Goal: Transaction & Acquisition: Purchase product/service

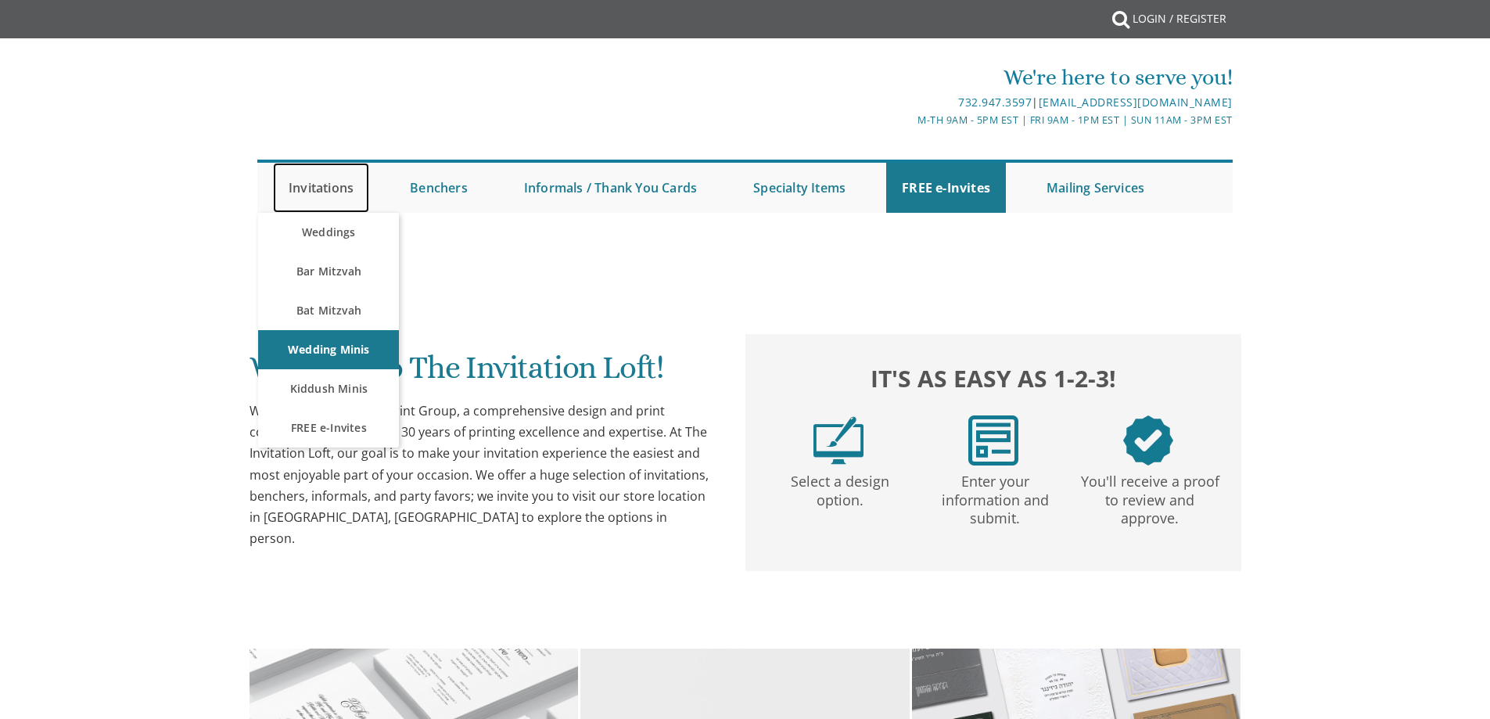
click at [350, 185] on link "Invitations" at bounding box center [321, 188] width 96 height 50
click at [328, 263] on link "Bar Mitzvah" at bounding box center [328, 271] width 141 height 39
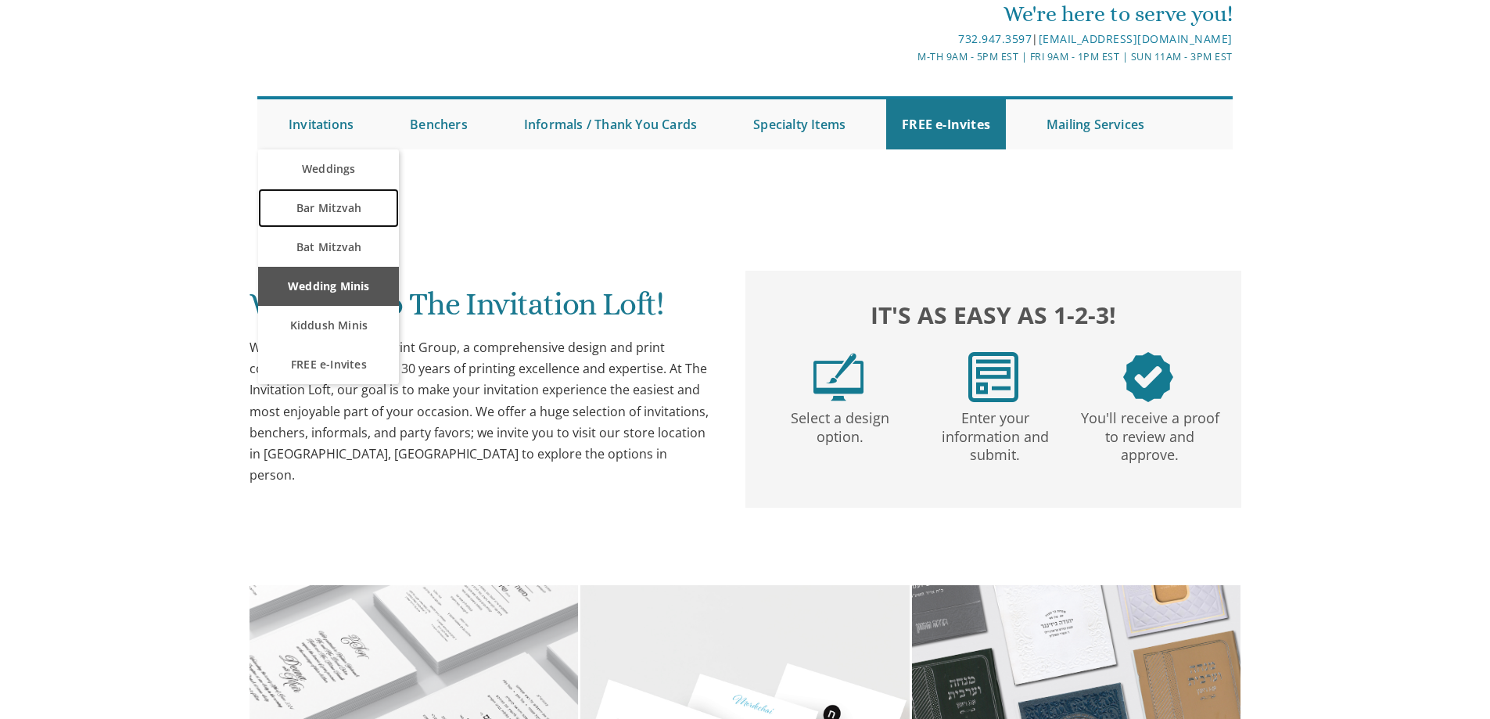
scroll to position [235, 0]
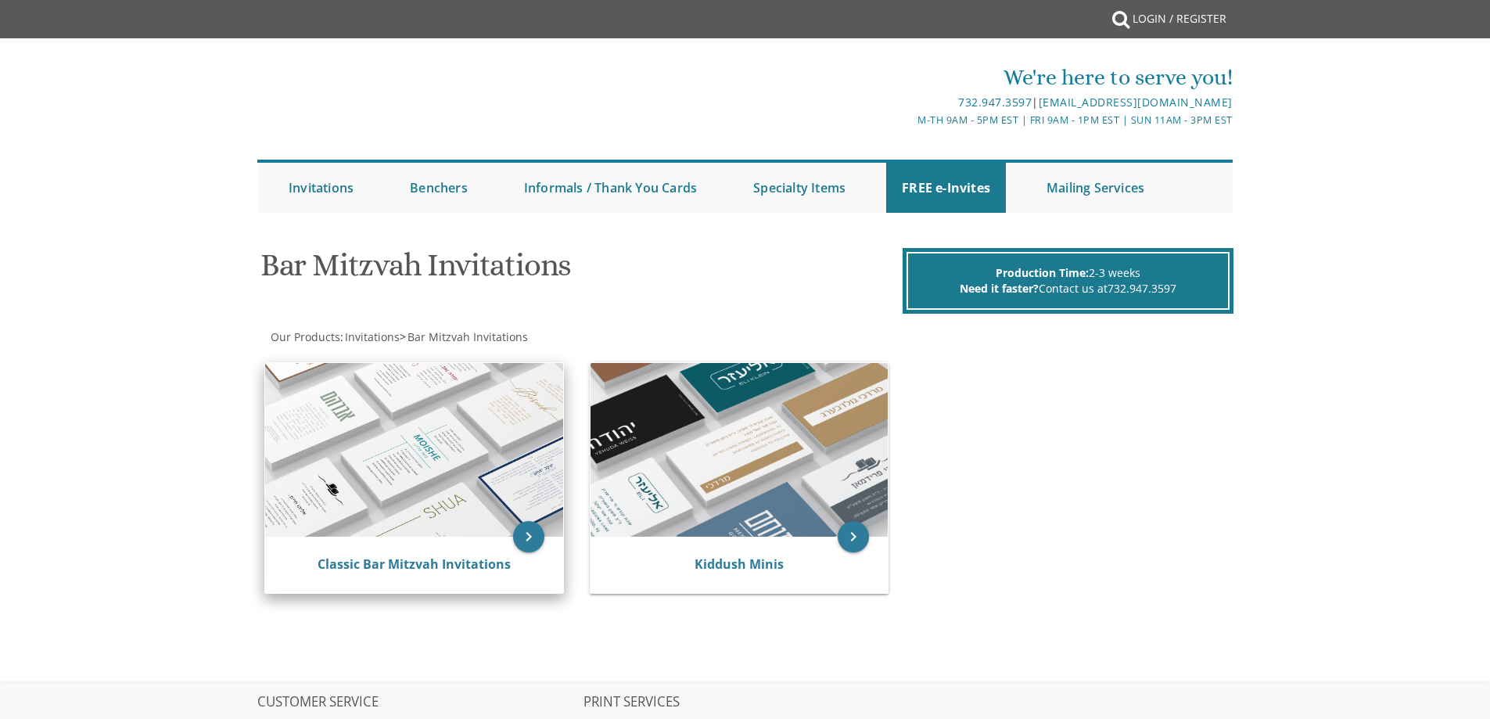
scroll to position [206, 0]
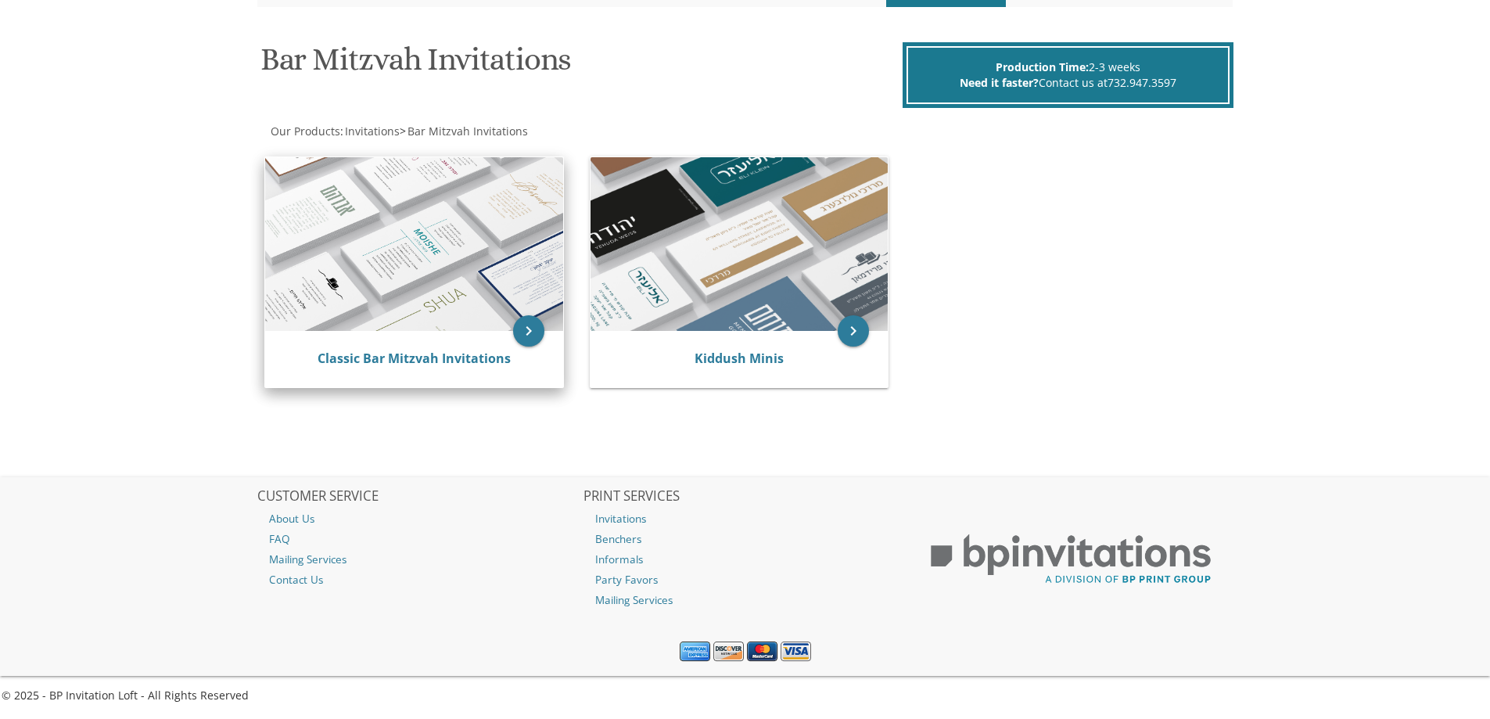
click at [500, 295] on img at bounding box center [414, 244] width 298 height 174
click at [529, 331] on icon "keyboard_arrow_right" at bounding box center [528, 330] width 31 height 31
click at [535, 327] on icon "keyboard_arrow_right" at bounding box center [528, 330] width 31 height 31
click at [531, 323] on icon "keyboard_arrow_right" at bounding box center [528, 330] width 31 height 31
click at [525, 327] on icon "keyboard_arrow_right" at bounding box center [528, 330] width 31 height 31
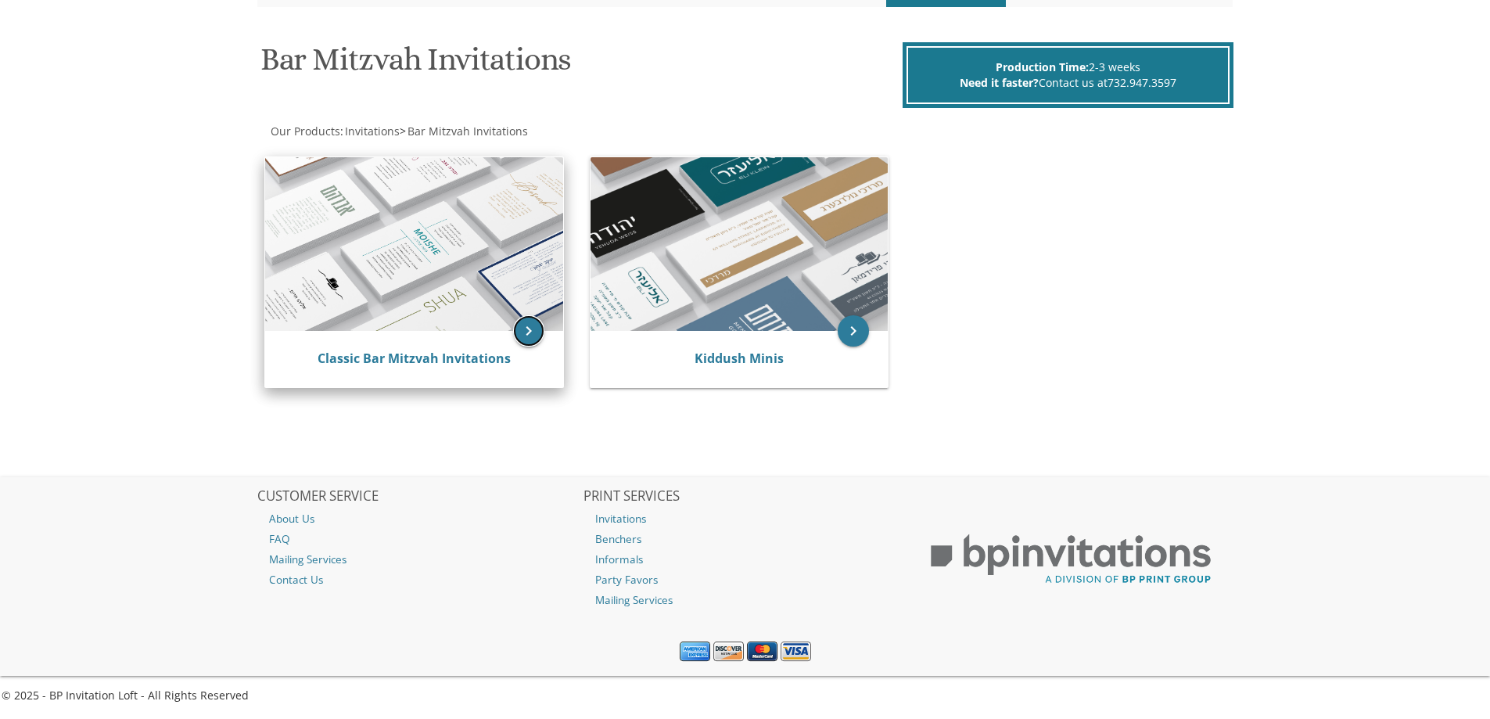
click at [525, 327] on icon "keyboard_arrow_right" at bounding box center [528, 330] width 31 height 31
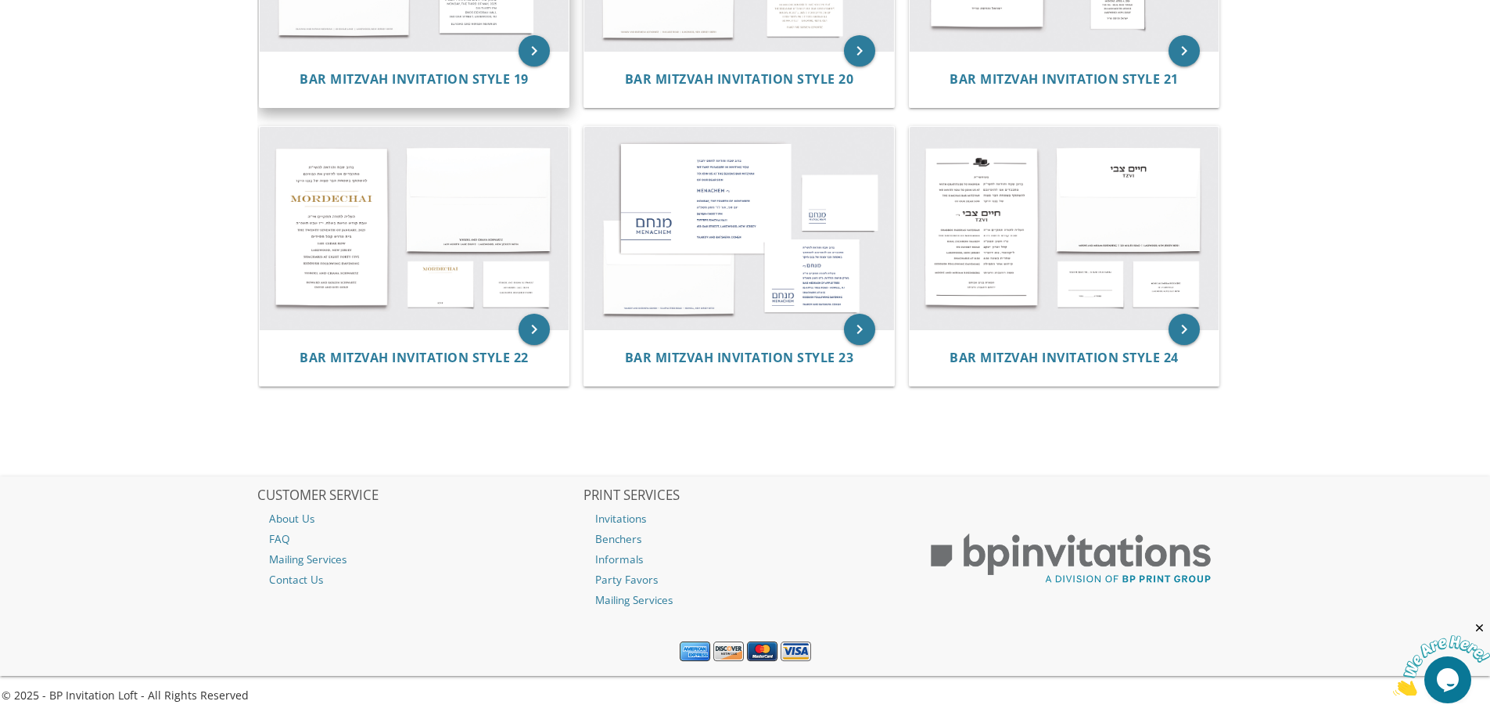
scroll to position [2164, 0]
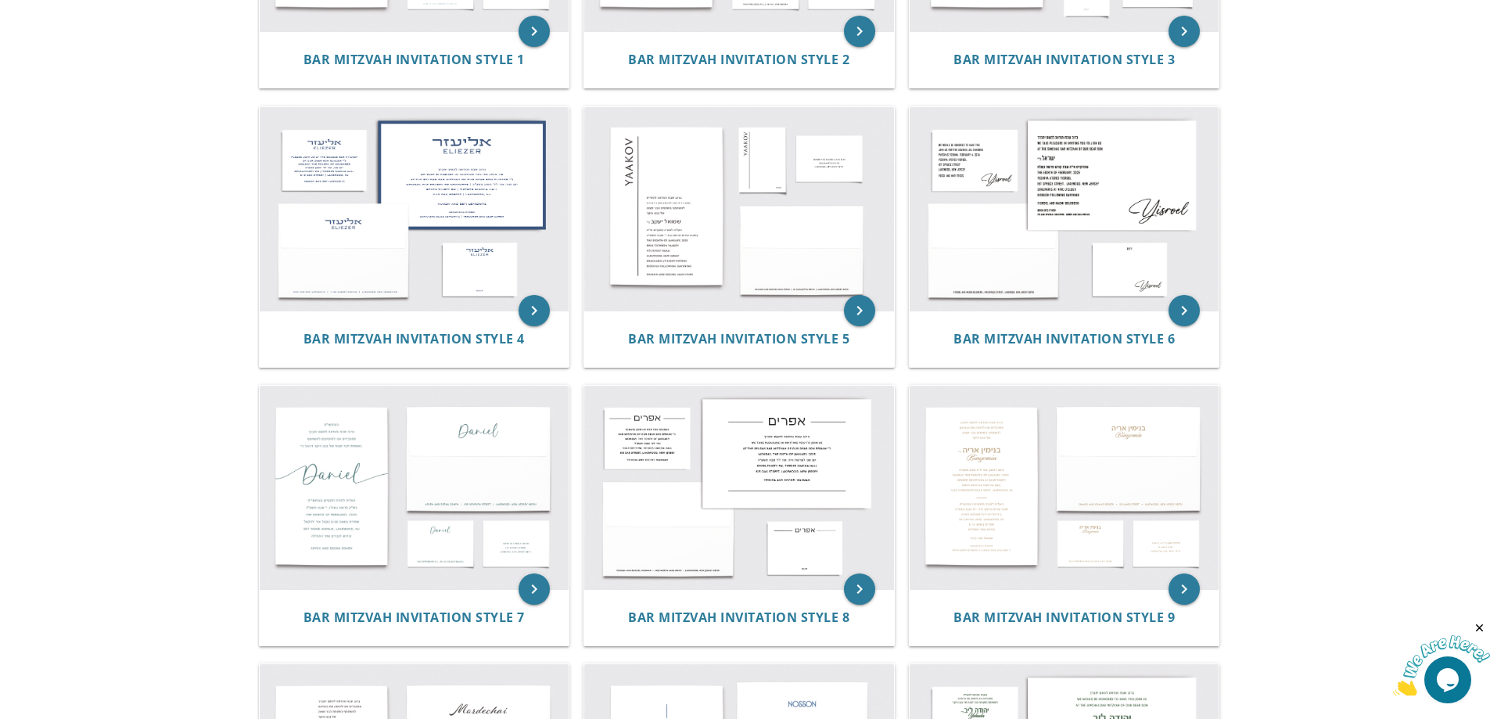
scroll to position [469, 0]
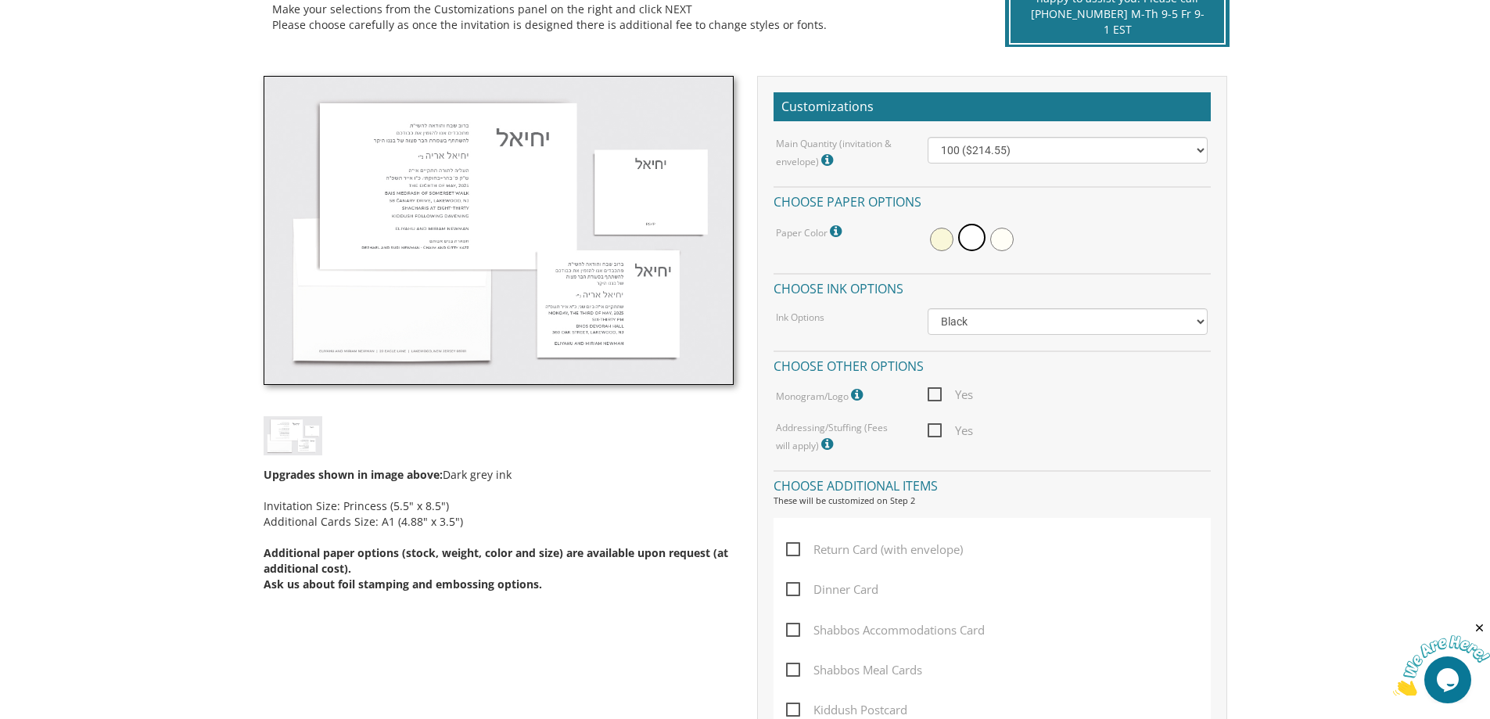
scroll to position [391, 0]
click at [965, 323] on select "Black Colored Ink ($65.00) Black + One Color ($100.00) Two Colors ($137.95)" at bounding box center [1067, 322] width 280 height 27
click at [1020, 330] on select "Black Colored Ink ($65.00) Black + One Color ($100.00) Two Colors ($137.95)" at bounding box center [1067, 322] width 280 height 27
click at [1021, 324] on select "Black Colored Ink ($65.00) Black + One Color ($100.00) Two Colors ($137.95)" at bounding box center [1067, 322] width 280 height 27
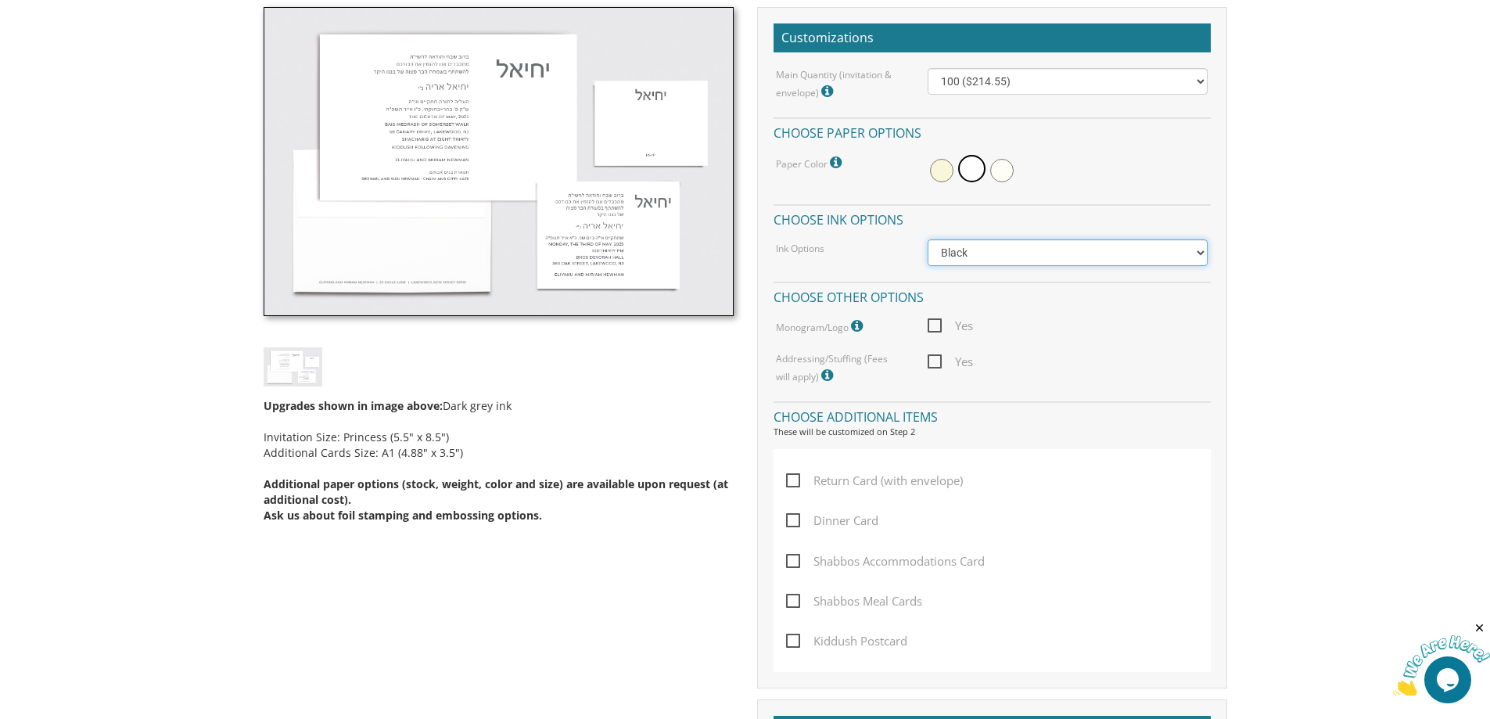
scroll to position [469, 0]
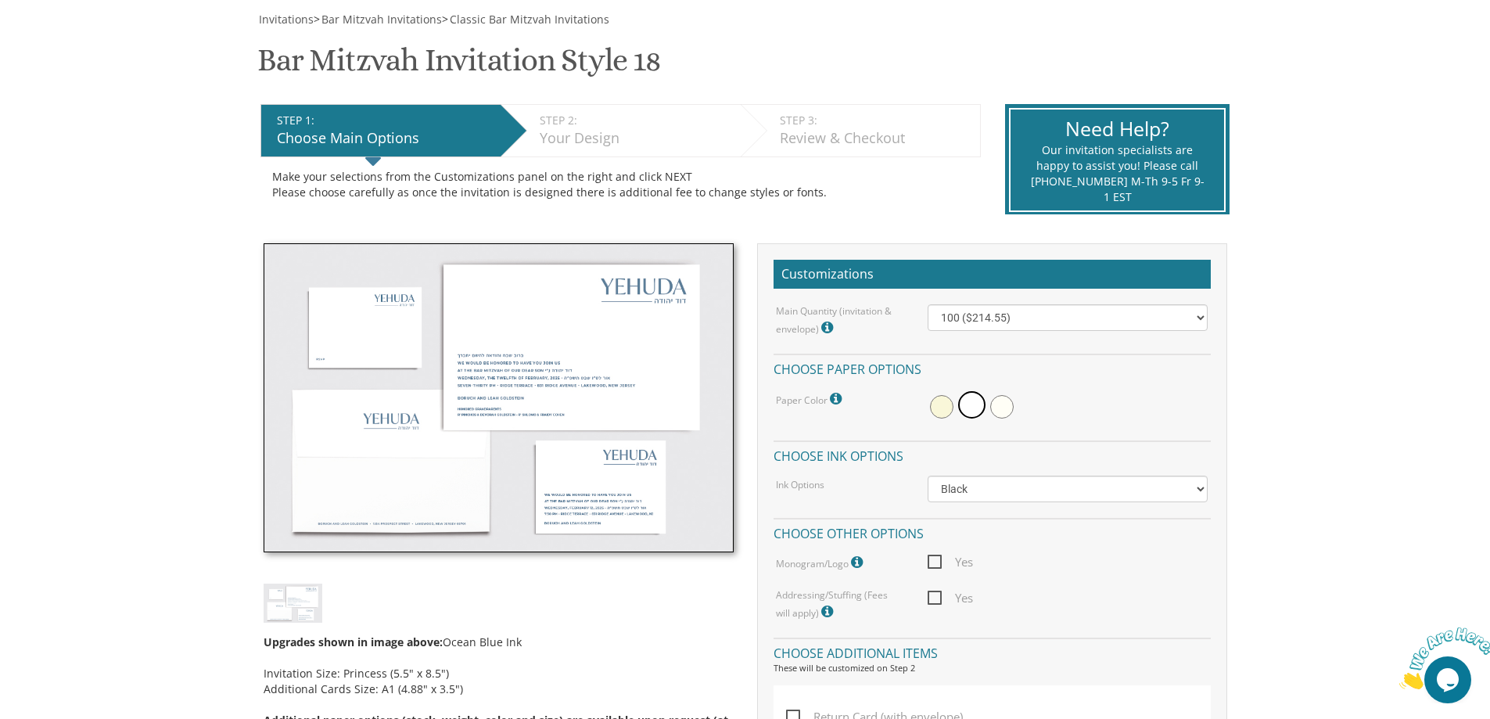
scroll to position [391, 0]
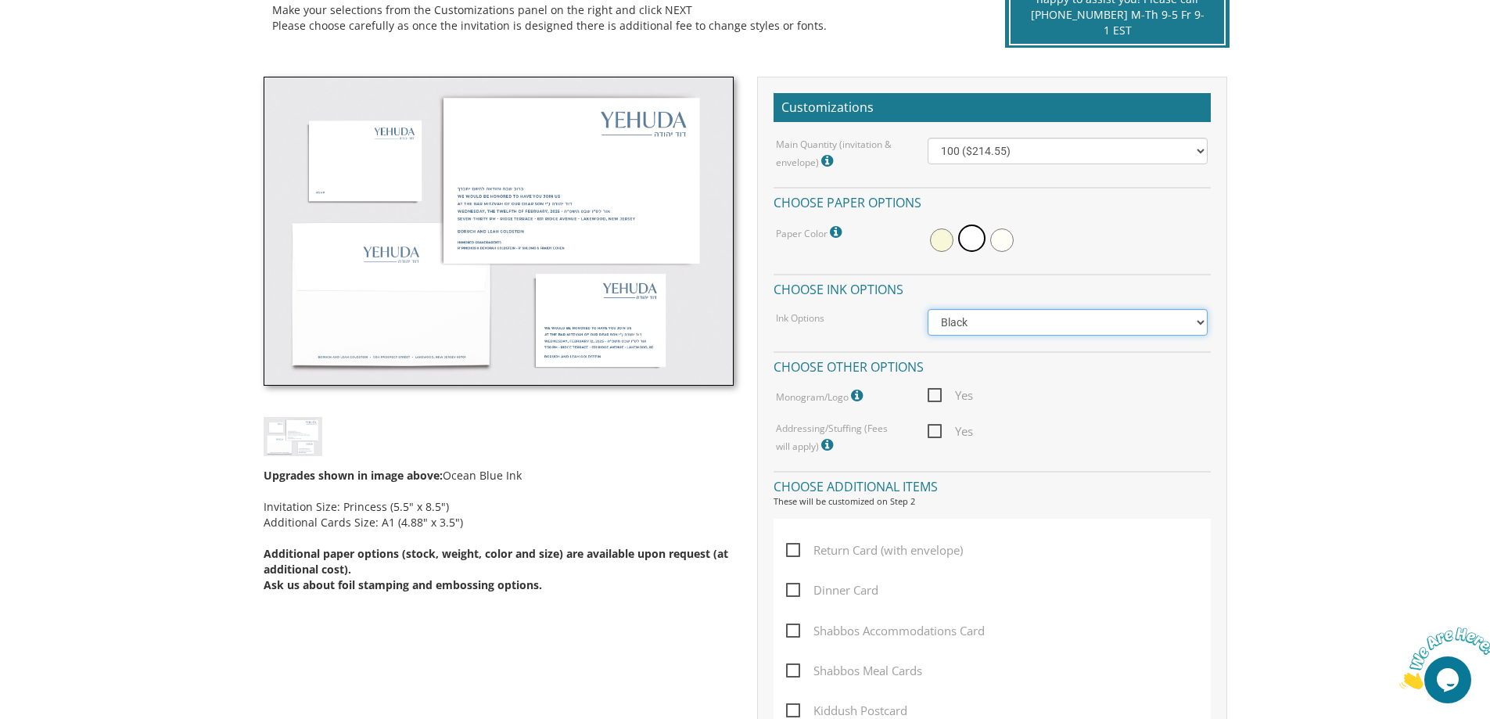
click at [986, 320] on select "Black Colored Ink ($65.00) Black + One Color ($100.00) Two Colors ($137.95)" at bounding box center [1067, 322] width 280 height 27
click at [1363, 277] on body "My Cart {{shoppingcart.totalQuantityDisplay}} Total: {{shoppingcart.subtotal}} …" at bounding box center [745, 623] width 1490 height 2029
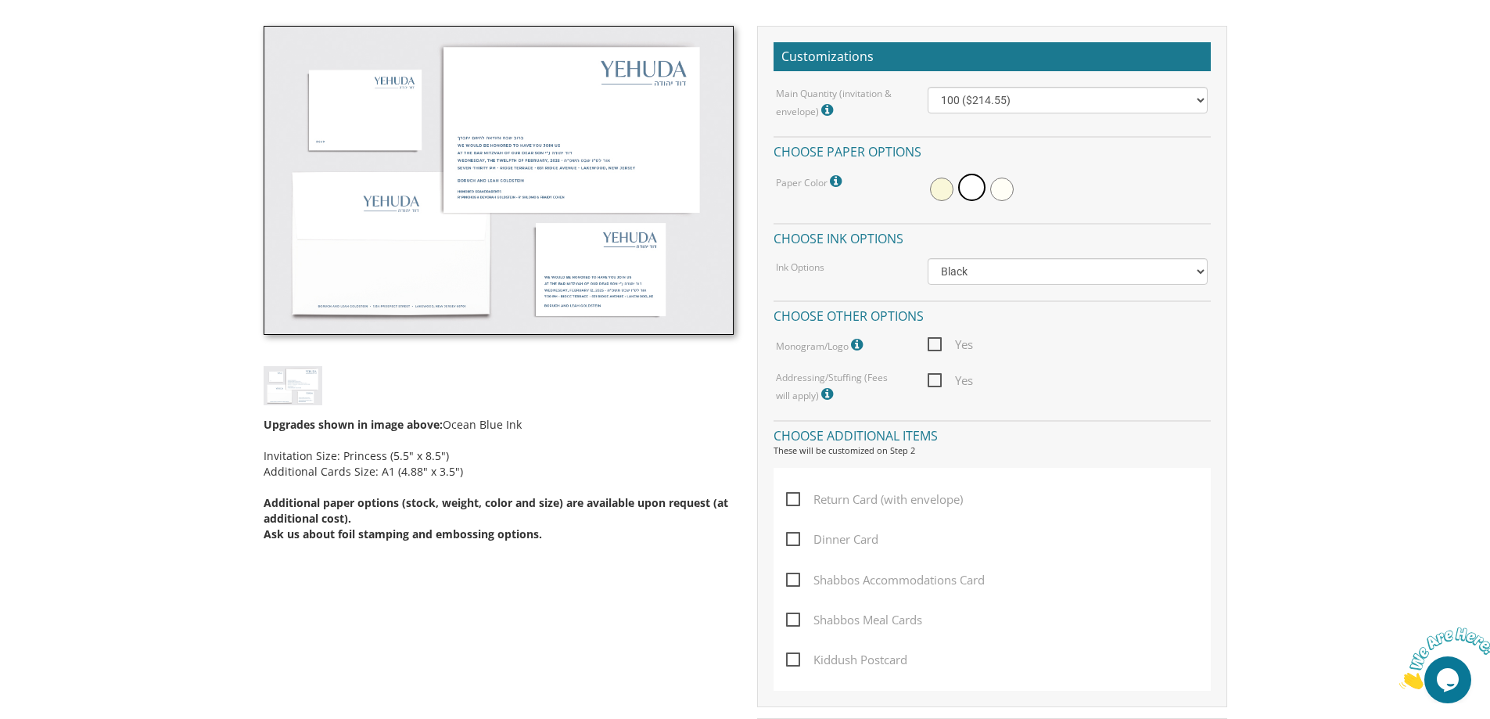
scroll to position [469, 0]
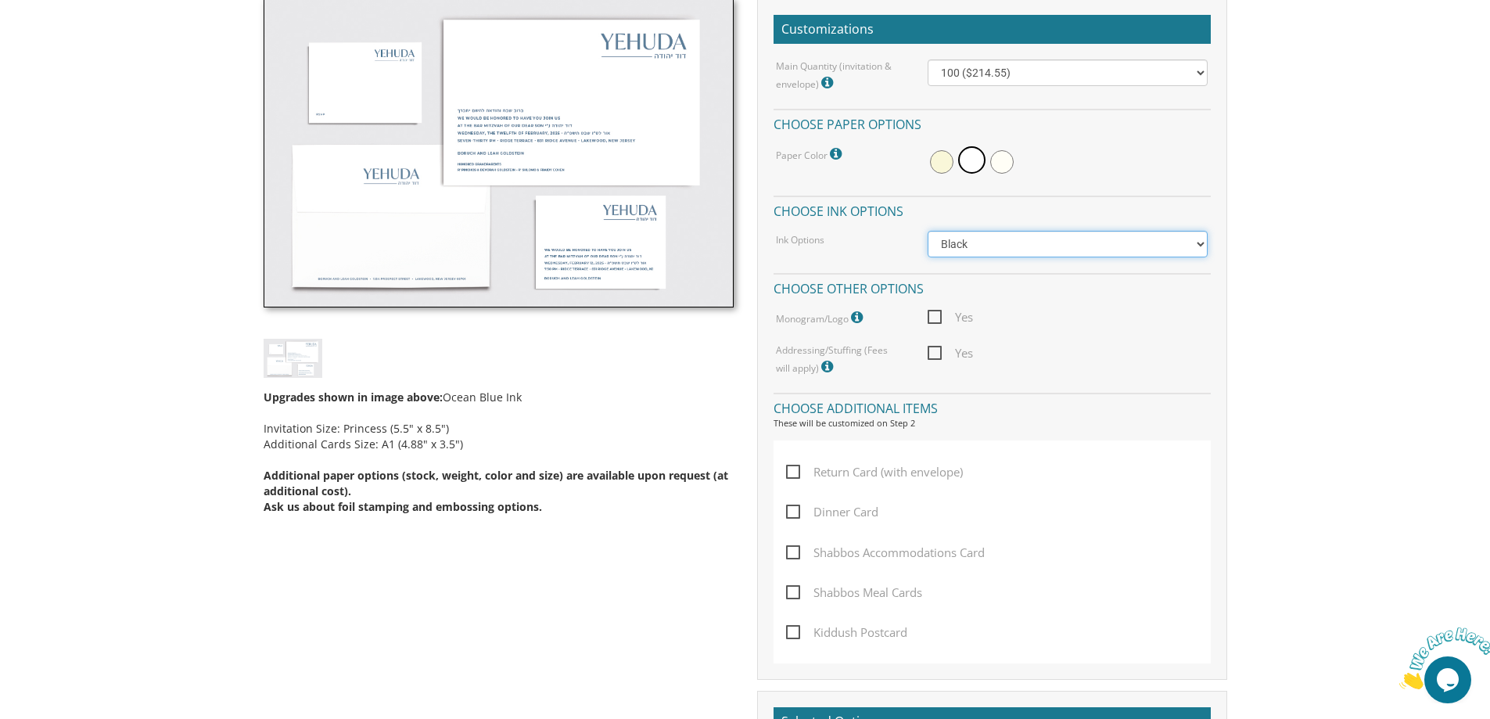
click at [998, 233] on select "Black Colored Ink ($65.00) Black + One Color ($100.00) Two Colors ($137.95)" at bounding box center [1067, 244] width 280 height 27
click at [1063, 155] on div at bounding box center [1067, 162] width 280 height 36
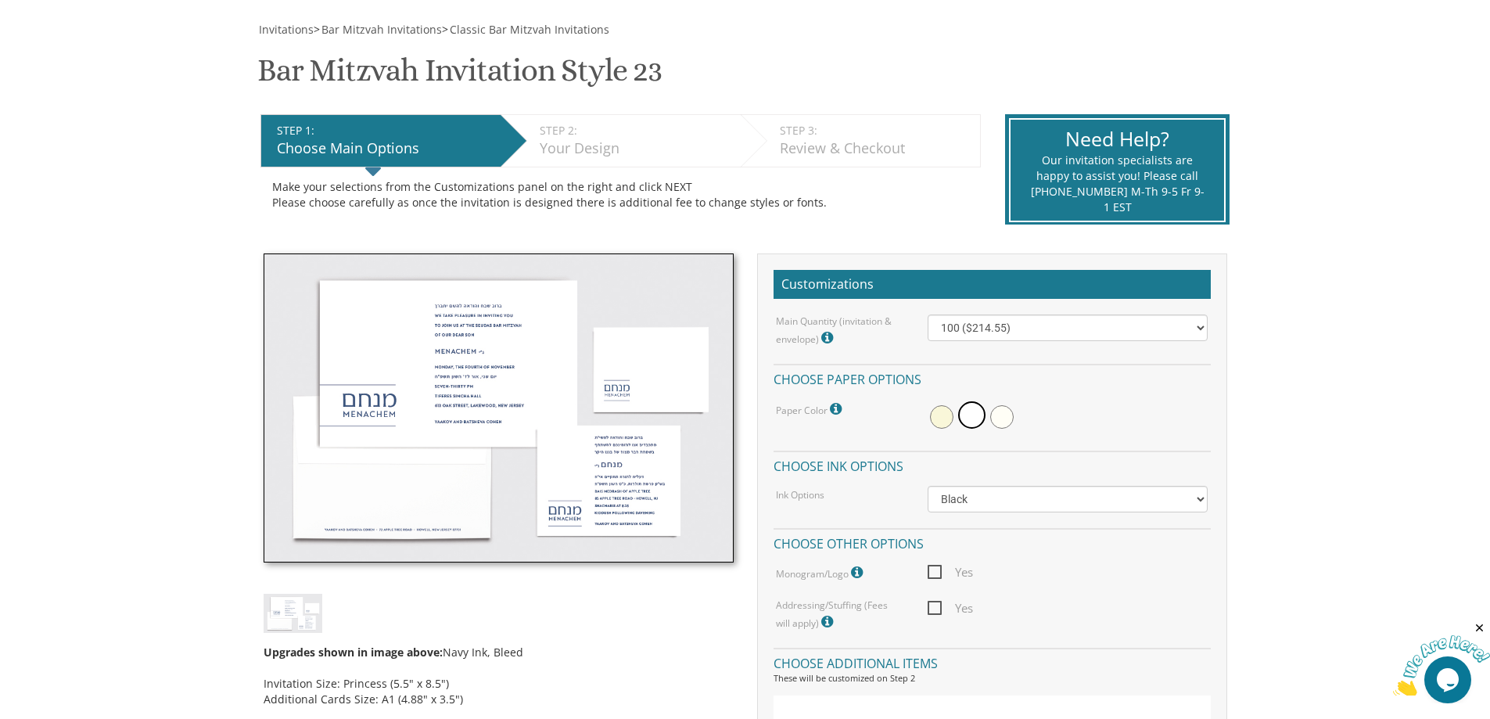
scroll to position [391, 0]
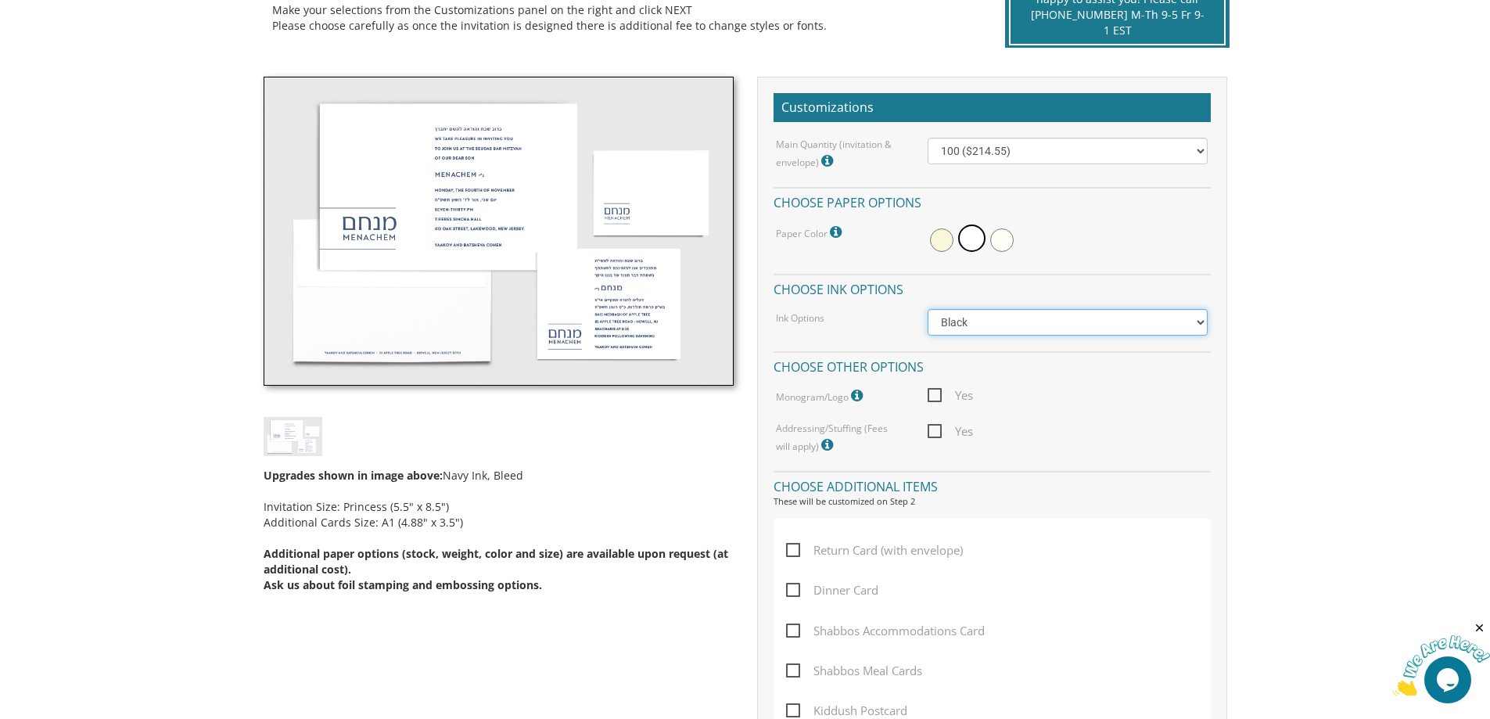
click at [959, 332] on select "Black Colored Ink ($65.00) Black + One Color ($100.00) Two Colors ($137.95)" at bounding box center [1067, 322] width 280 height 27
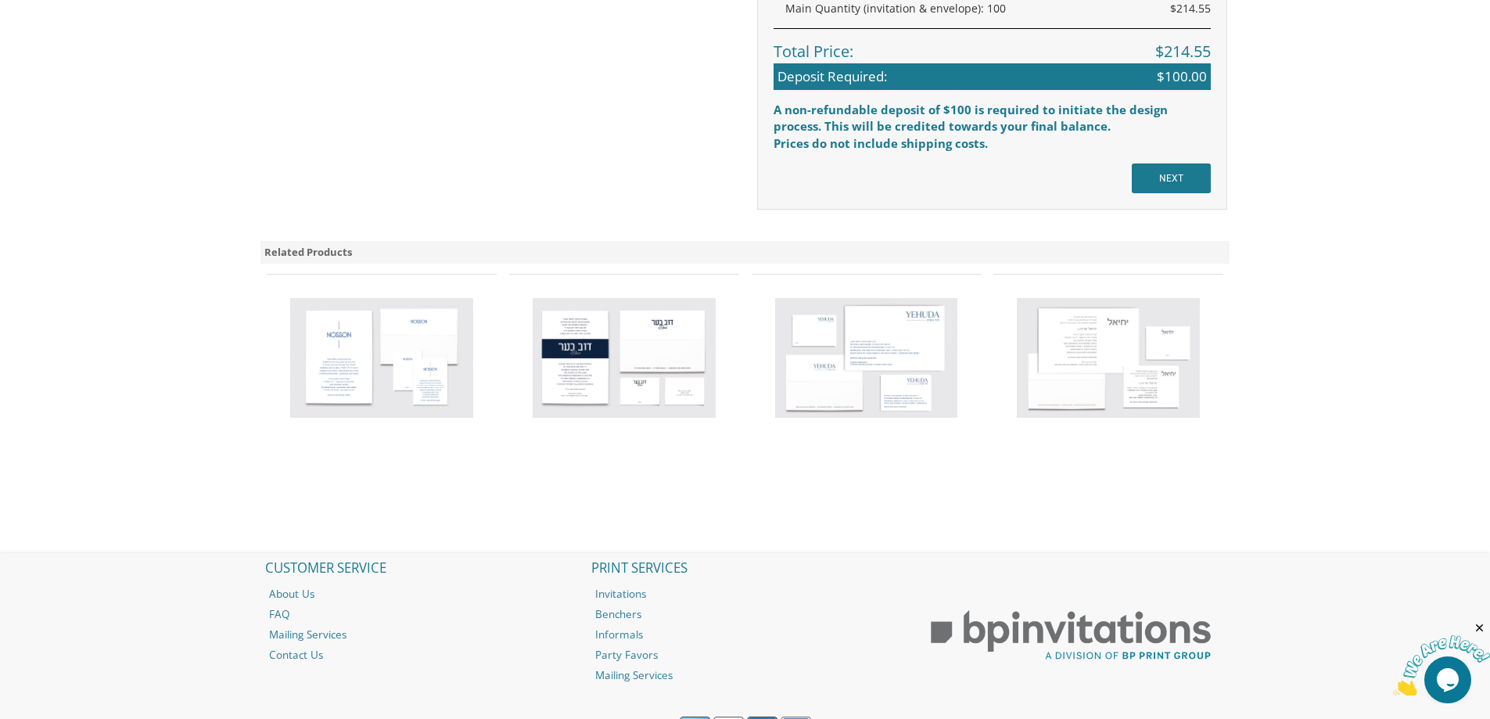
scroll to position [1310, 0]
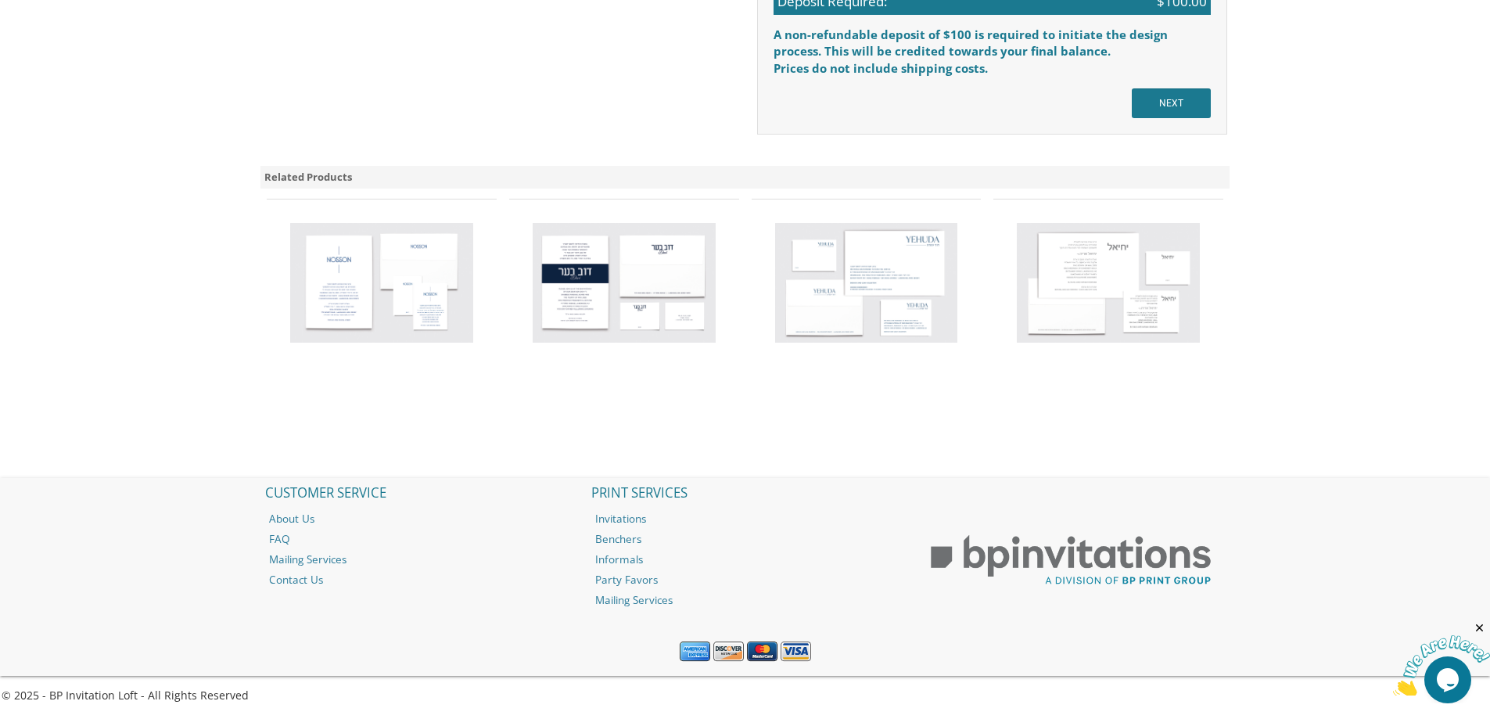
drag, startPoint x: 9, startPoint y: 0, endPoint x: 0, endPoint y: 119, distance: 119.2
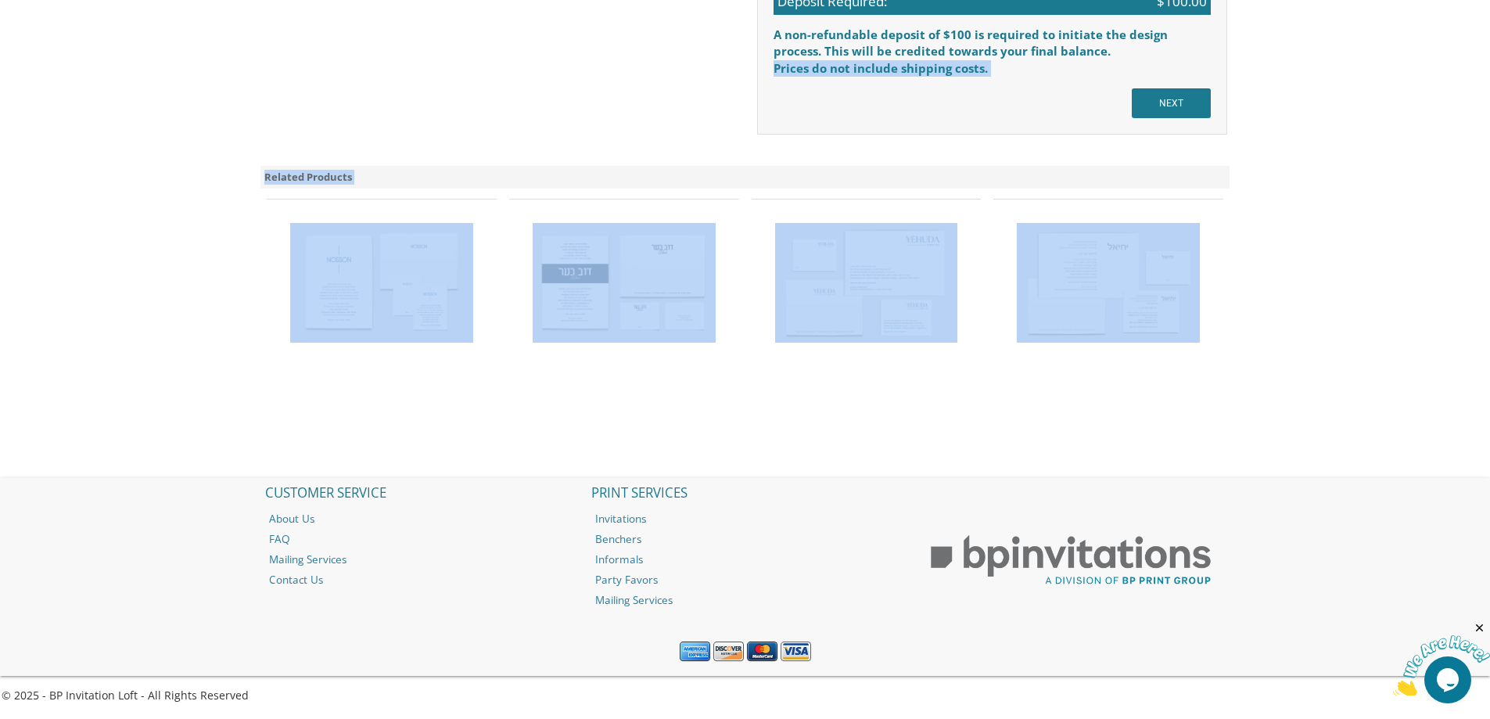
drag, startPoint x: 608, startPoint y: 146, endPoint x: 1465, endPoint y: 228, distance: 860.8
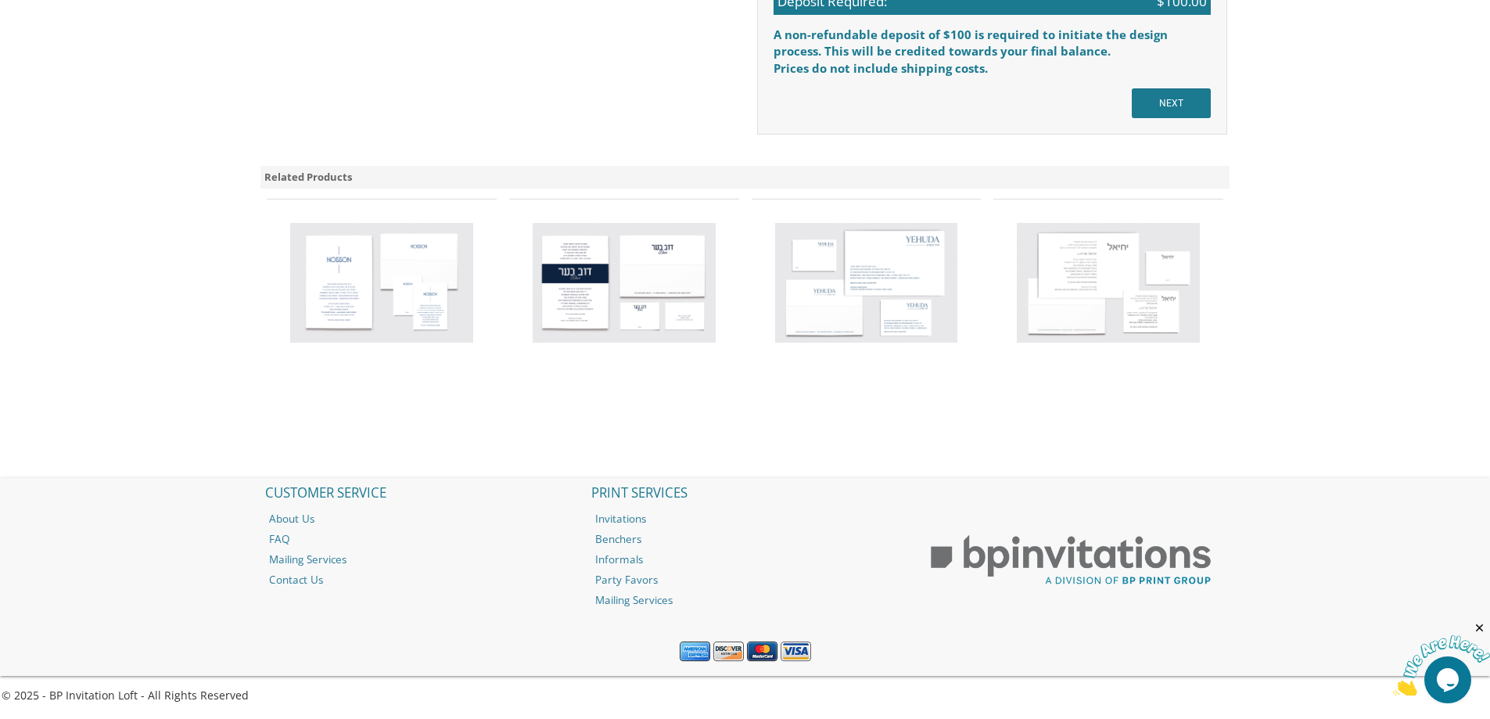
click at [900, 274] on img at bounding box center [866, 283] width 183 height 120
click at [897, 311] on img at bounding box center [866, 283] width 183 height 120
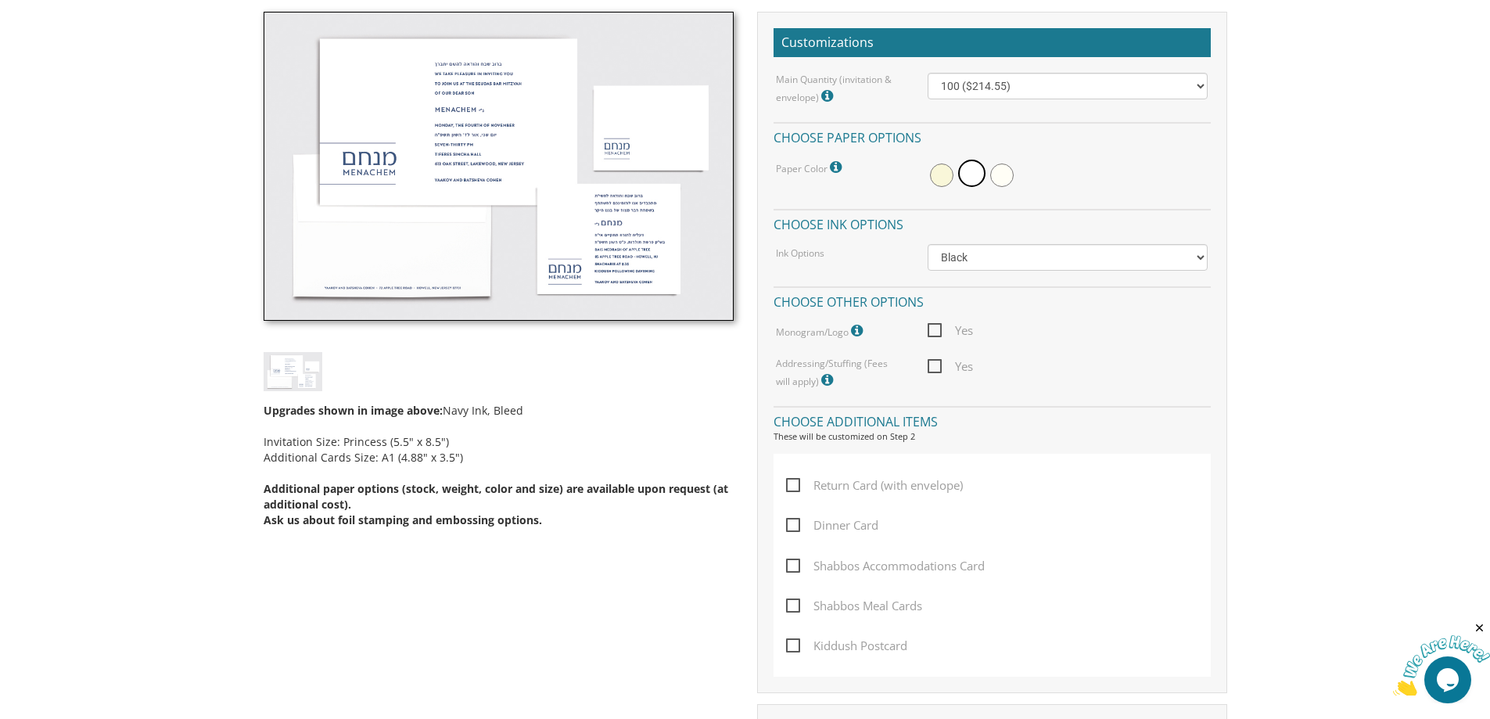
scroll to position [294, 0]
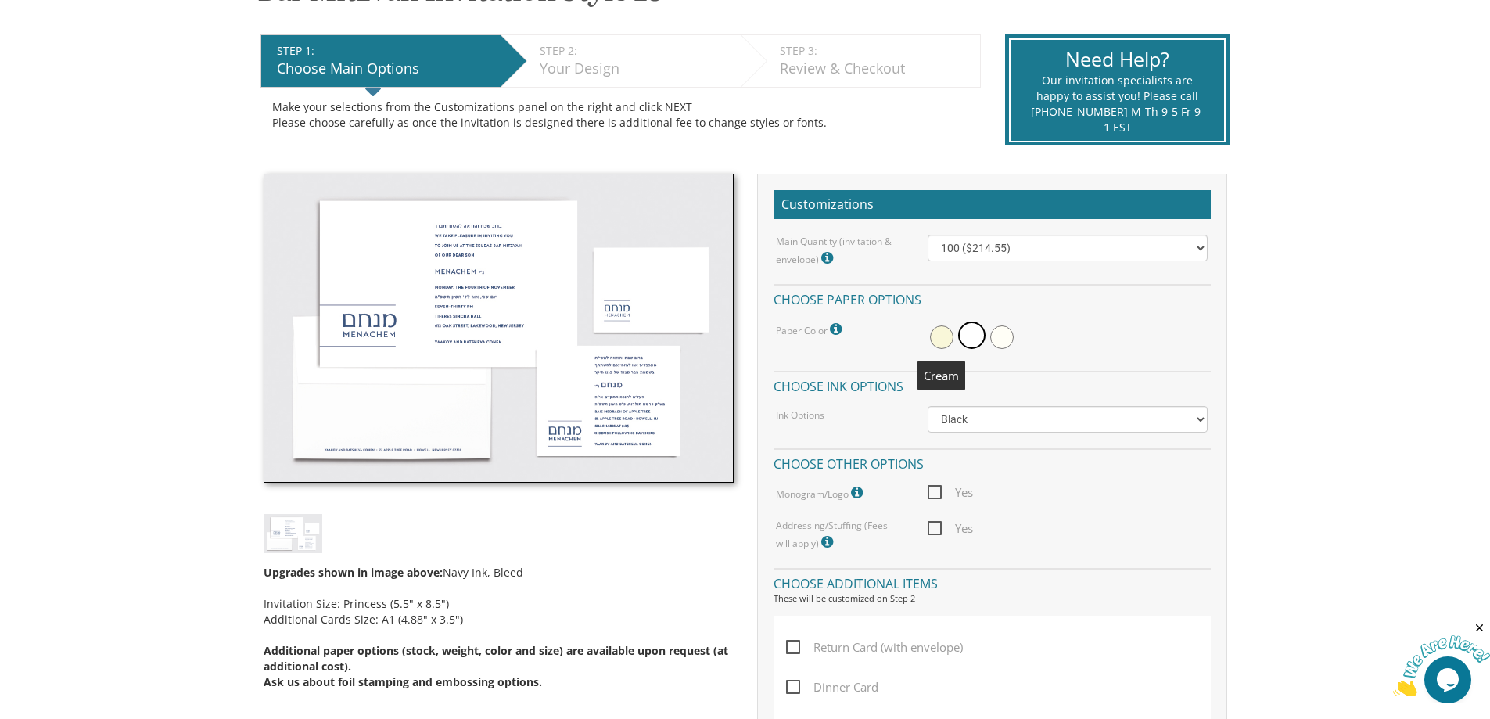
click at [937, 334] on span at bounding box center [941, 336] width 23 height 23
click at [965, 334] on span at bounding box center [973, 336] width 23 height 23
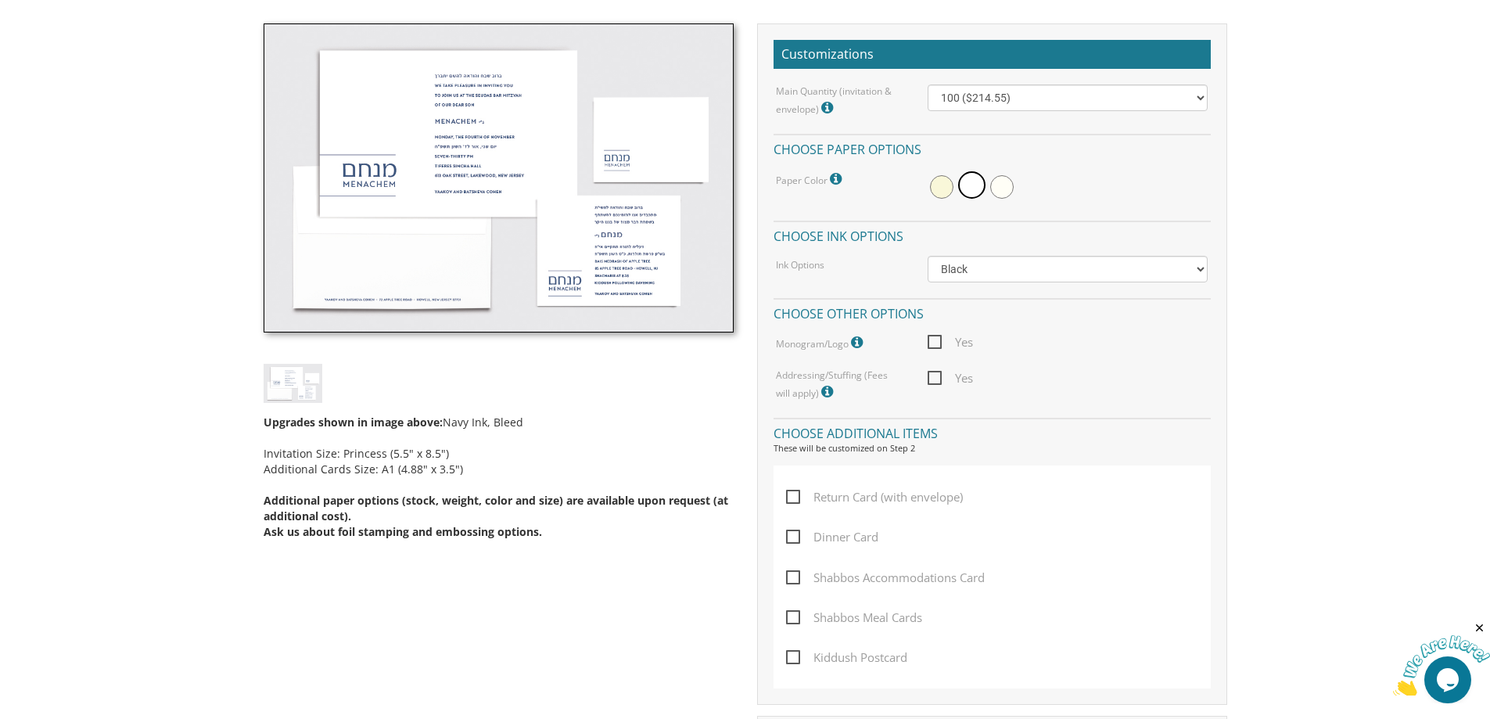
scroll to position [450, 0]
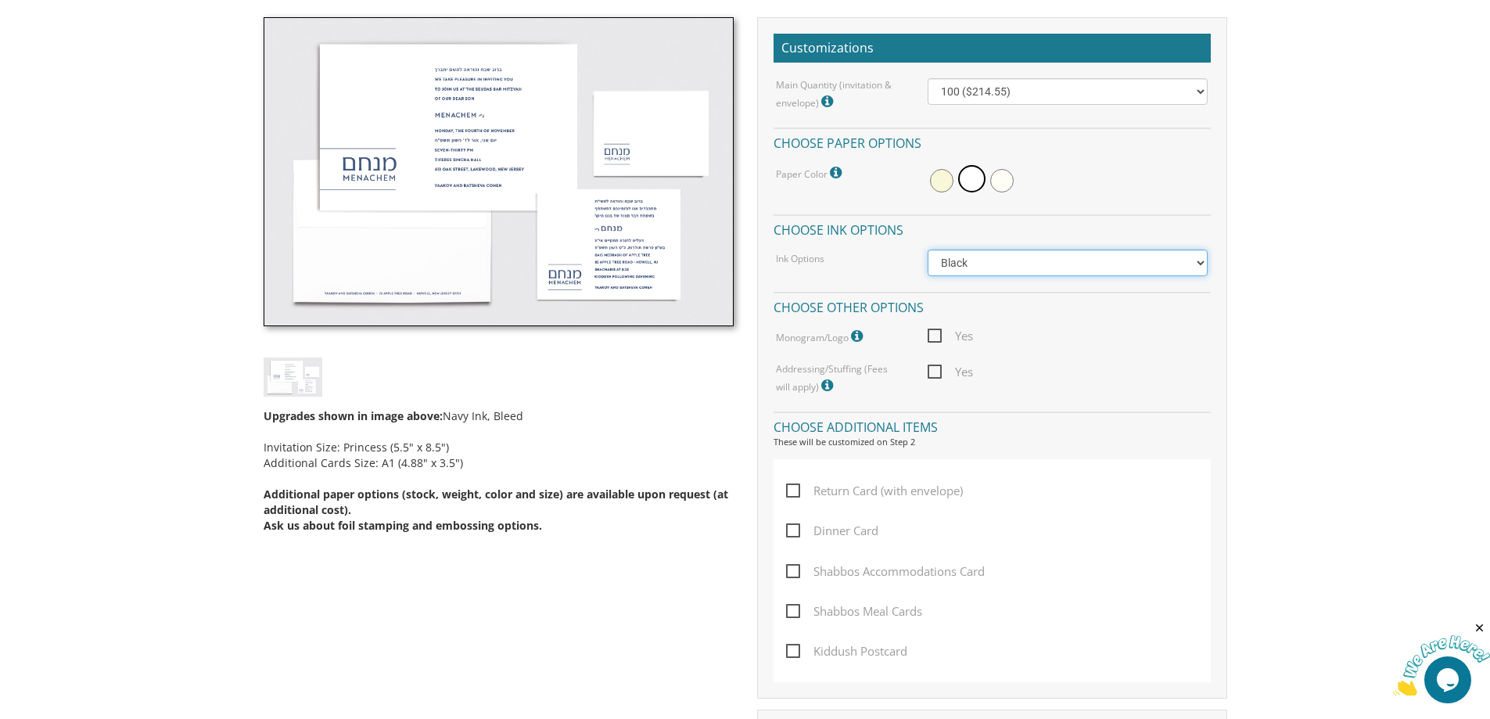
click at [957, 261] on select "Black Colored Ink ($65.00) Black + One Color ($100.00) Two Colors ($137.95)" at bounding box center [1067, 262] width 280 height 27
click at [927, 249] on select "Black Colored Ink ($65.00) Black + One Color ($100.00) Two Colors ($137.95)" at bounding box center [1067, 262] width 280 height 27
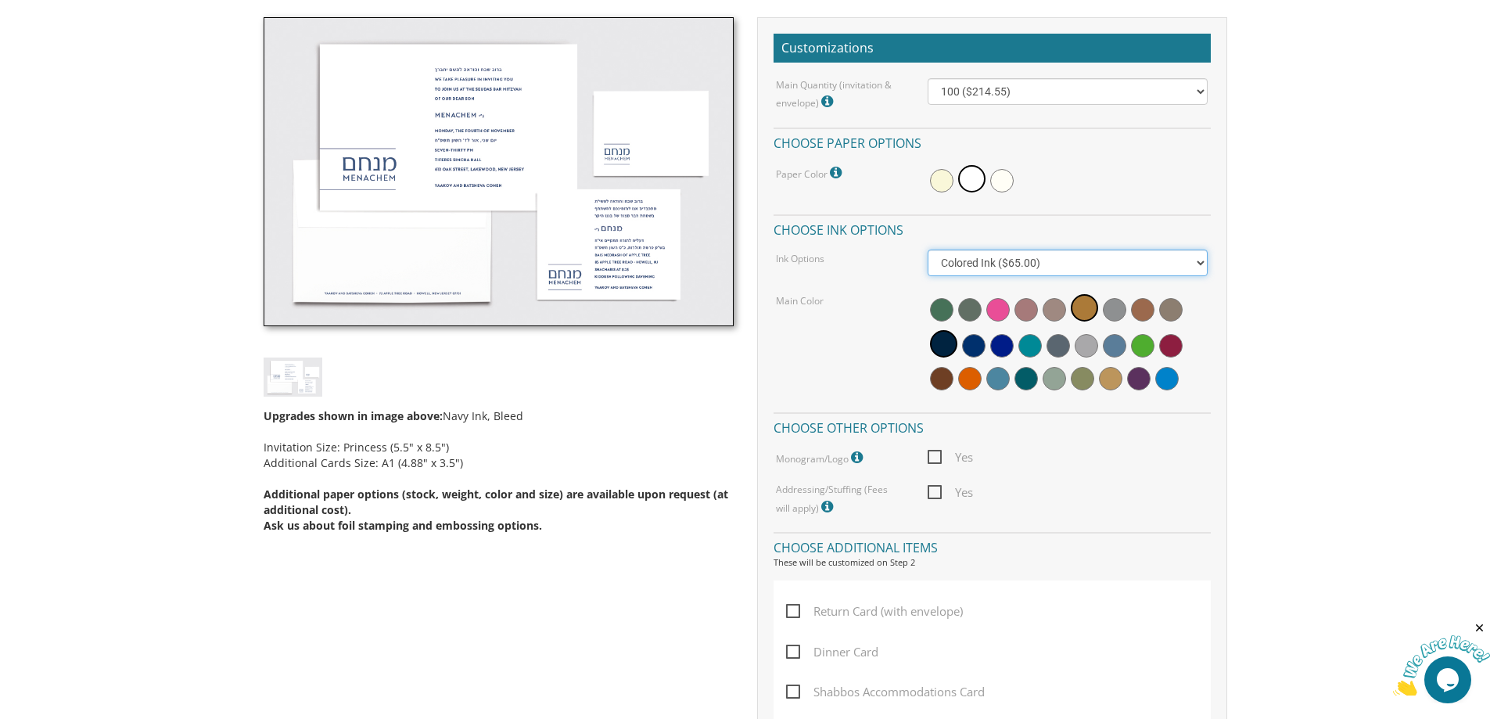
click at [976, 271] on select "Black Colored Ink ($65.00) Black + One Color ($100.00) Two Colors ($137.95)" at bounding box center [1067, 262] width 280 height 27
click at [978, 256] on select "Black Colored Ink ($65.00) Black + One Color ($100.00) Two Colors ($137.95)" at bounding box center [1067, 262] width 280 height 27
drag, startPoint x: 978, startPoint y: 256, endPoint x: 1023, endPoint y: 261, distance: 44.8
click at [978, 256] on select "Black Colored Ink ($65.00) Black + One Color ($100.00) Two Colors ($137.95)" at bounding box center [1067, 262] width 280 height 27
click at [927, 249] on select "Black Colored Ink ($65.00) Black + One Color ($100.00) Two Colors ($137.95)" at bounding box center [1067, 262] width 280 height 27
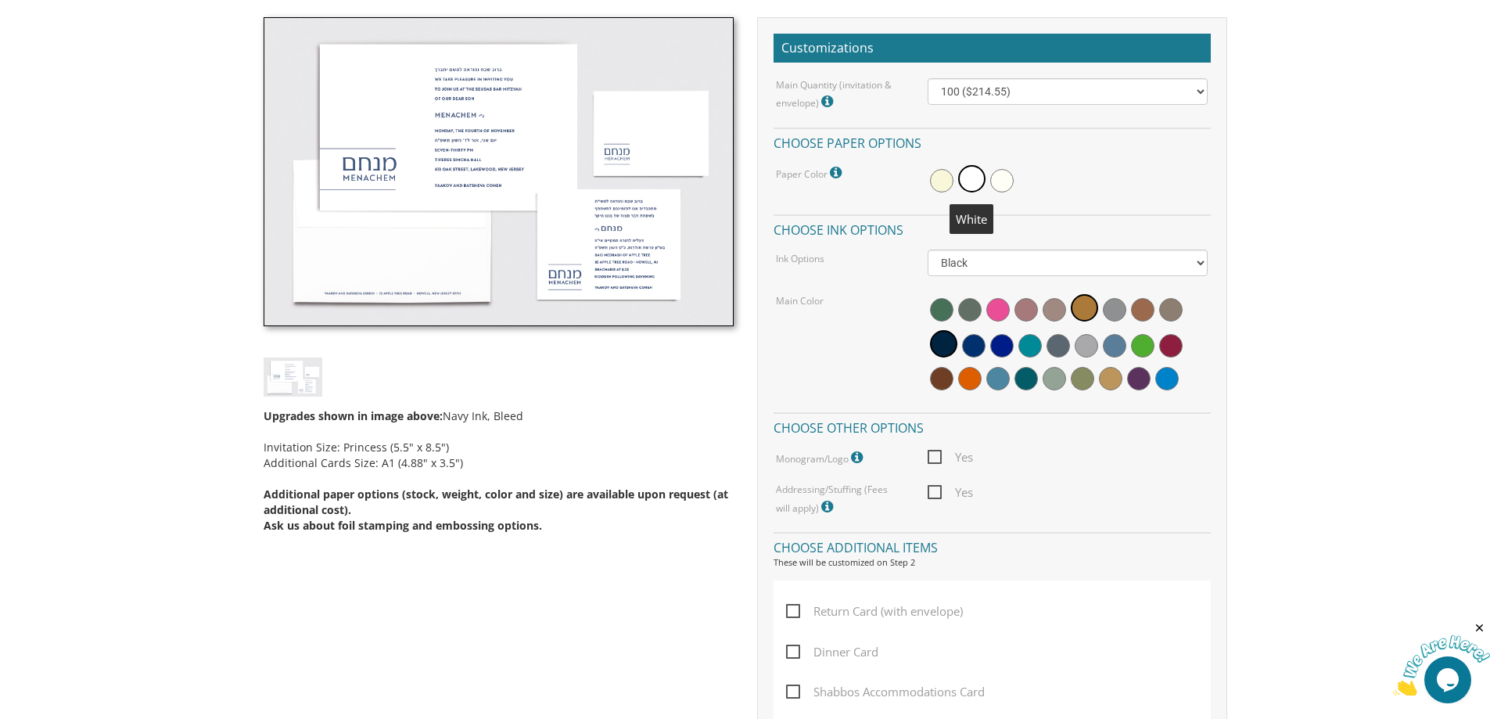
click at [969, 175] on span at bounding box center [971, 178] width 27 height 27
click at [984, 271] on select "Black Colored Ink ($65.00) Black + One Color ($100.00) Two Colors ($137.95)" at bounding box center [1067, 262] width 280 height 27
click at [1027, 368] on span at bounding box center [1025, 378] width 23 height 23
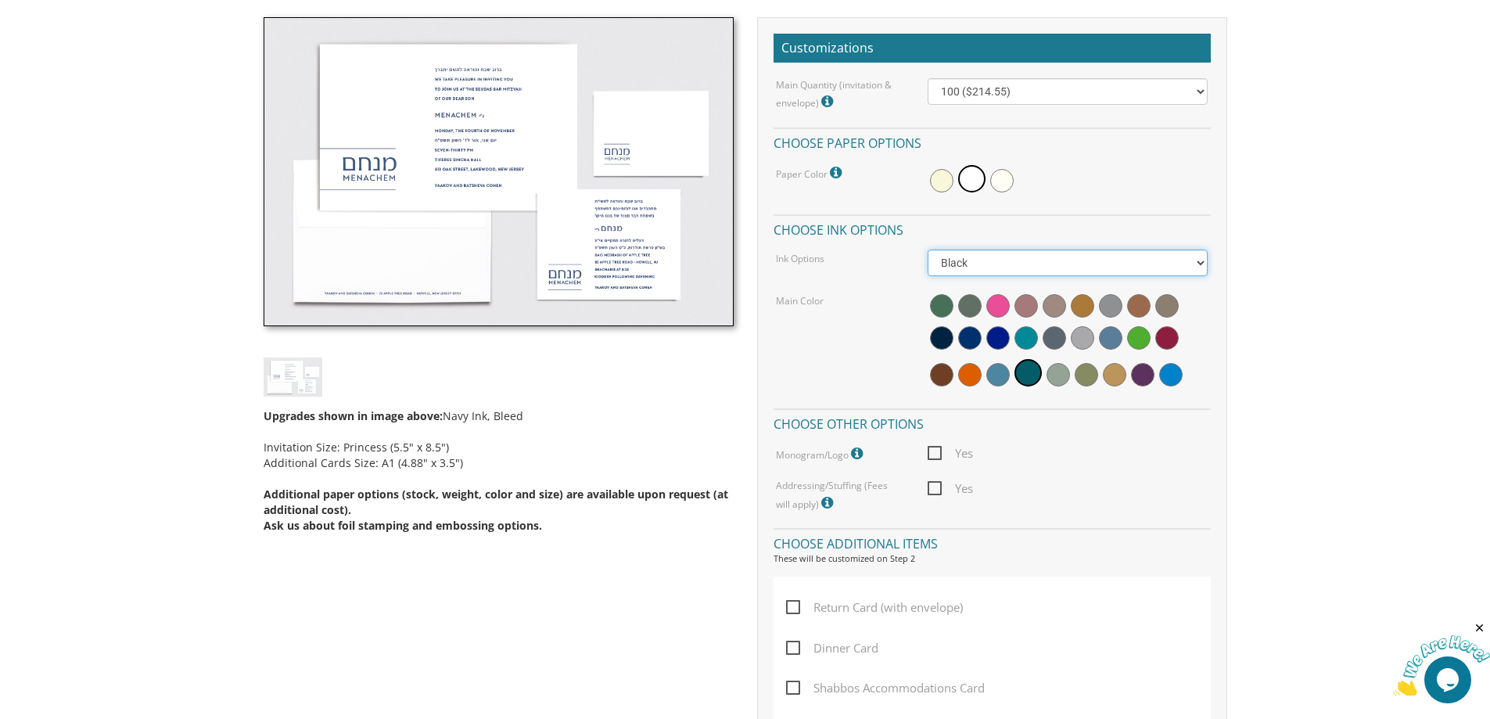
click at [1171, 254] on select "Black Colored Ink ($65.00) Black + One Color ($100.00) Two Colors ($137.95)" at bounding box center [1067, 262] width 280 height 27
click at [927, 249] on select "Black Colored Ink ($65.00) Black + One Color ($100.00) Two Colors ($137.95)" at bounding box center [1067, 262] width 280 height 27
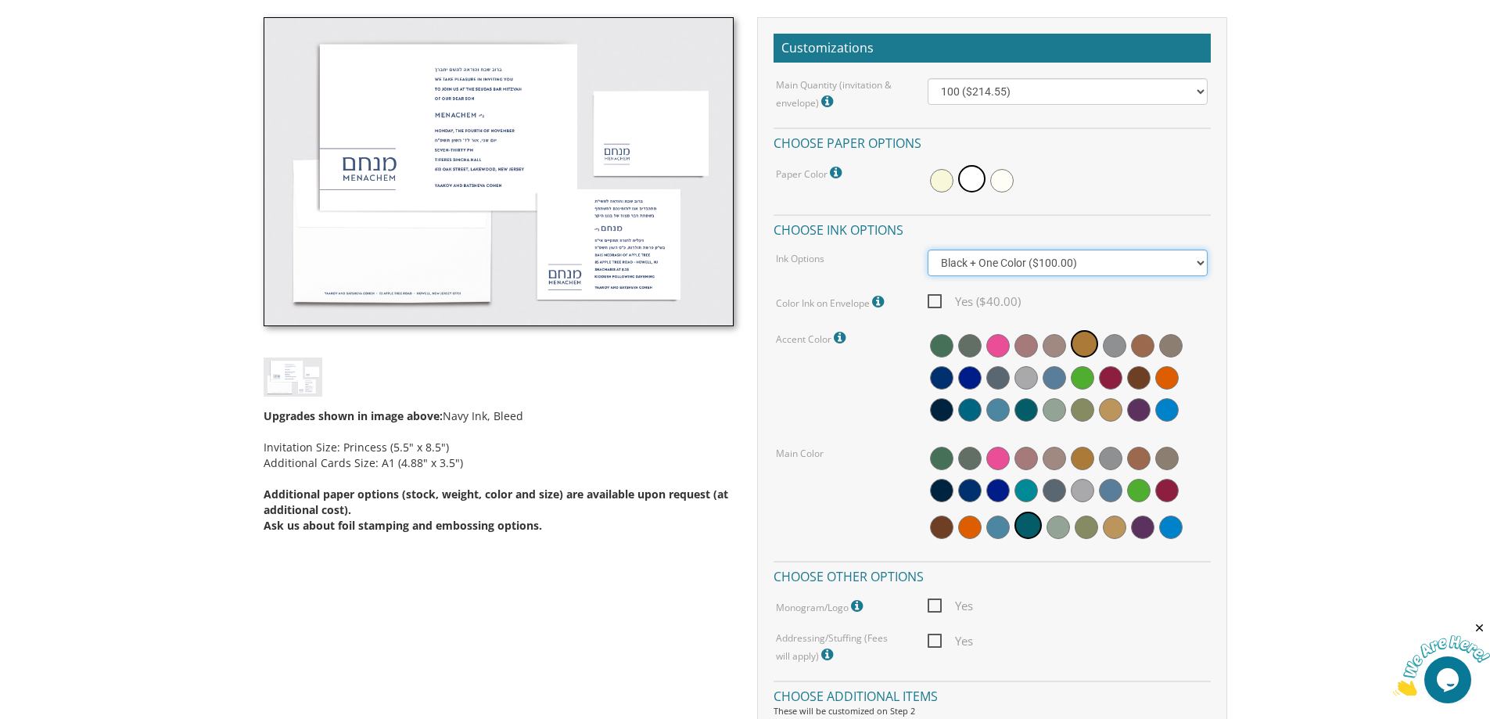
click at [1178, 262] on select "Black Colored Ink ($65.00) Black + One Color ($100.00) Two Colors ($137.95)" at bounding box center [1067, 262] width 280 height 27
select select "Black"
click at [927, 249] on select "Black Colored Ink ($65.00) Black + One Color ($100.00) Two Colors ($137.95)" at bounding box center [1067, 262] width 280 height 27
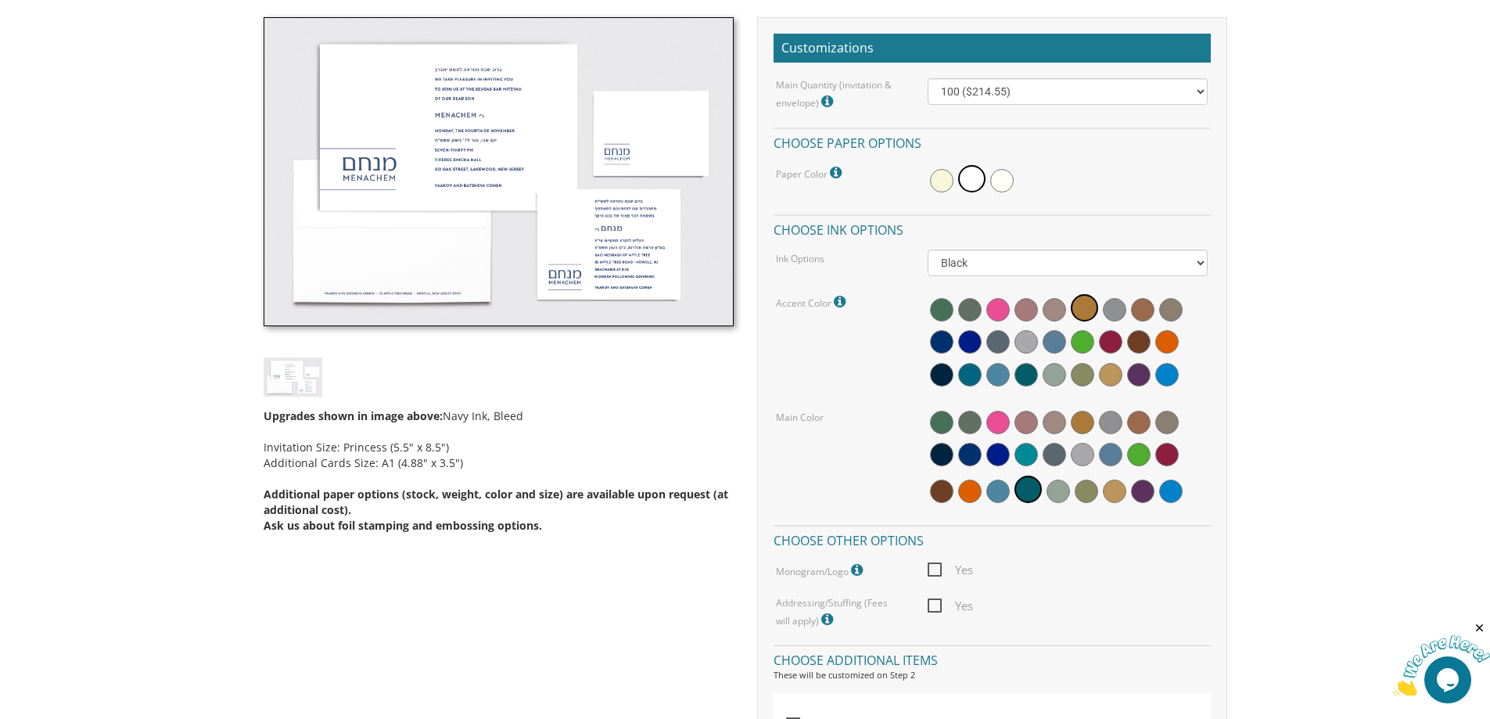
click at [845, 395] on div "Main Quantity (invitation & envelope) Invitation Size: Princess (5.5" x 8.5") 1…" at bounding box center [991, 353] width 437 height 550
click at [1202, 260] on select "Black Colored Ink ($65.00) Black + One Color ($100.00) Two Colors ($137.95)" at bounding box center [1067, 262] width 280 height 27
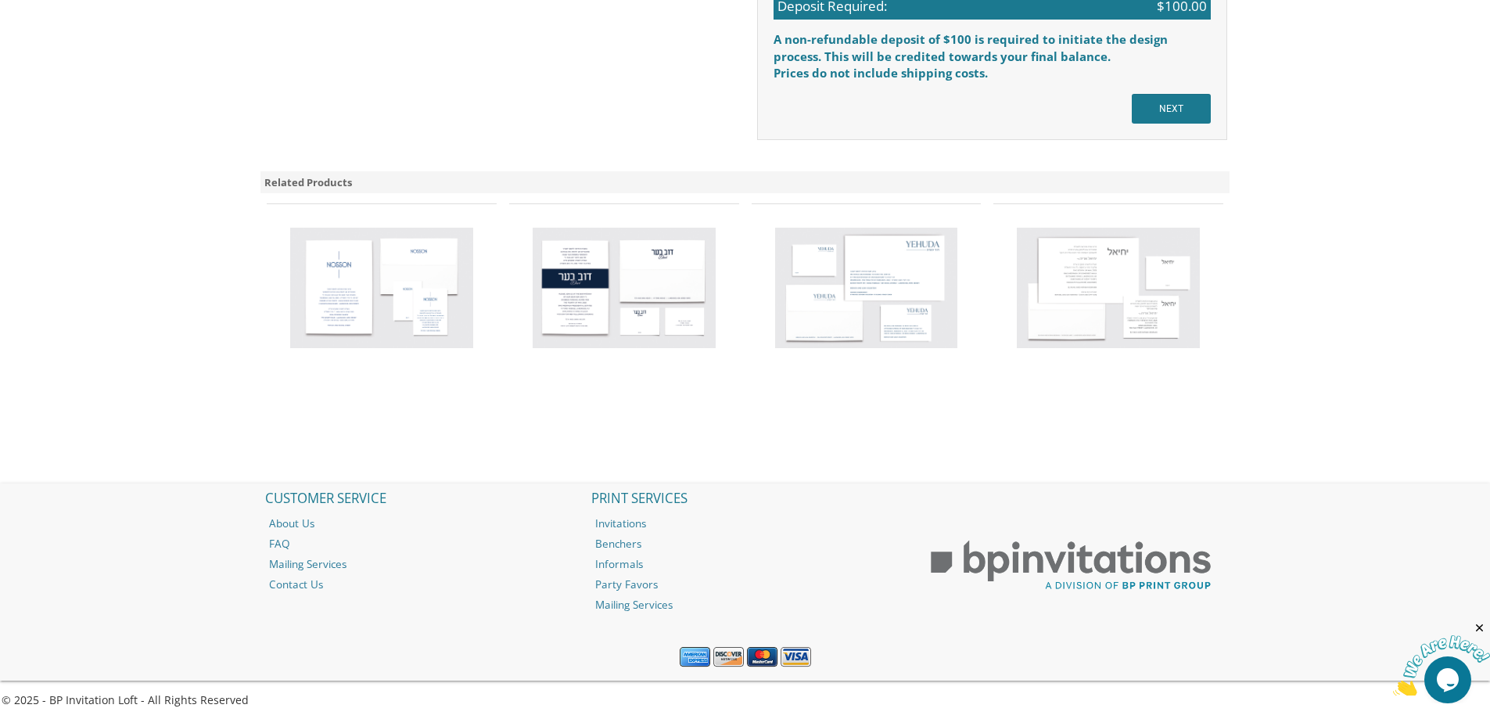
scroll to position [1559, 0]
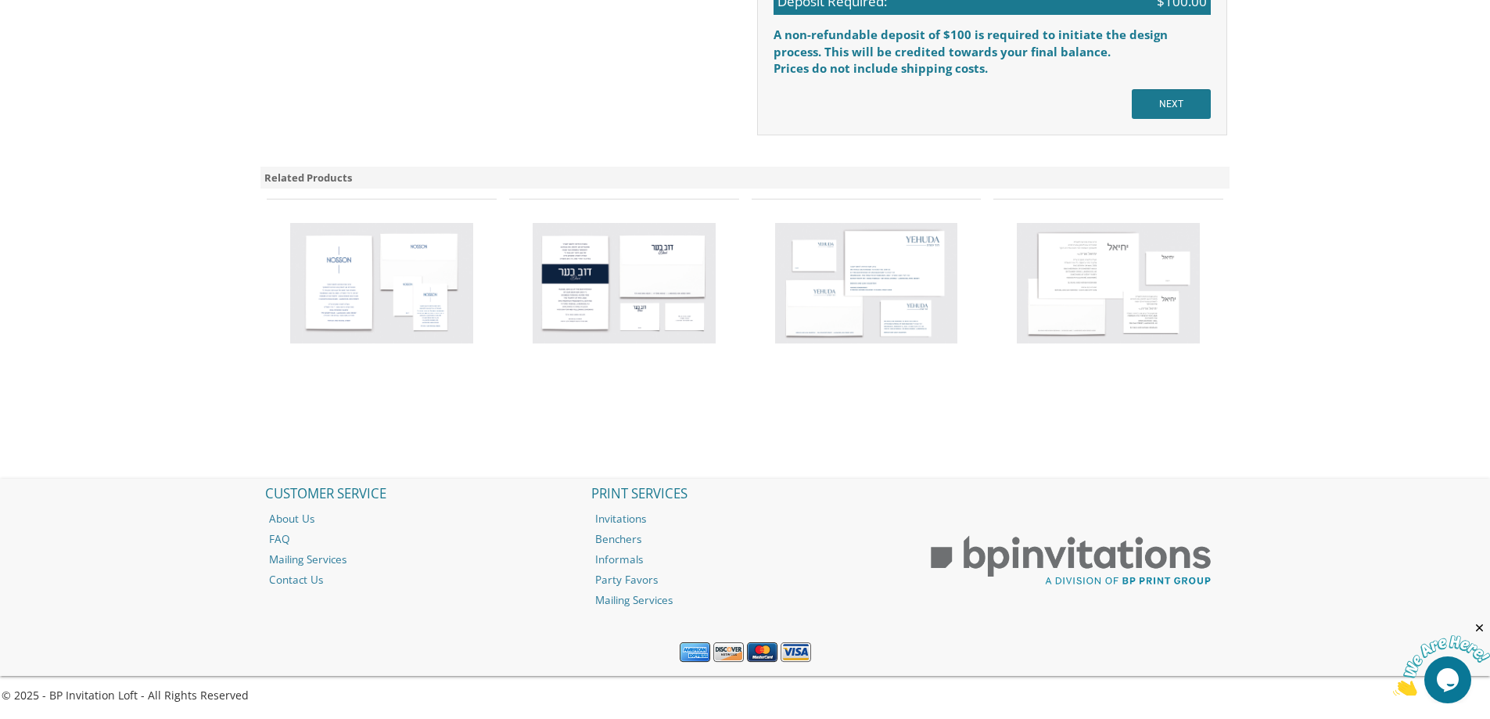
click at [1463, 672] on img at bounding box center [1441, 666] width 97 height 62
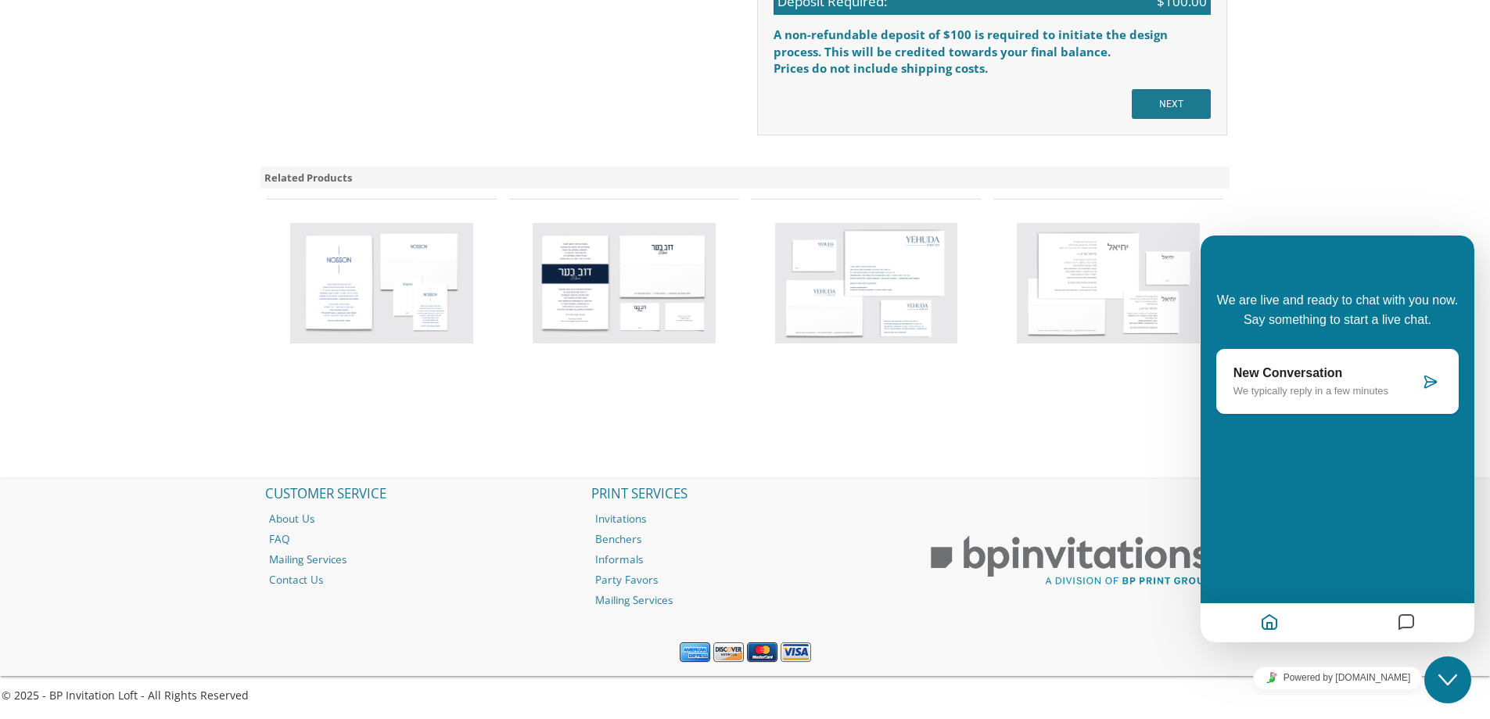
click at [1449, 677] on icon "Close Chat This icon closes the chat window." at bounding box center [1447, 679] width 19 height 19
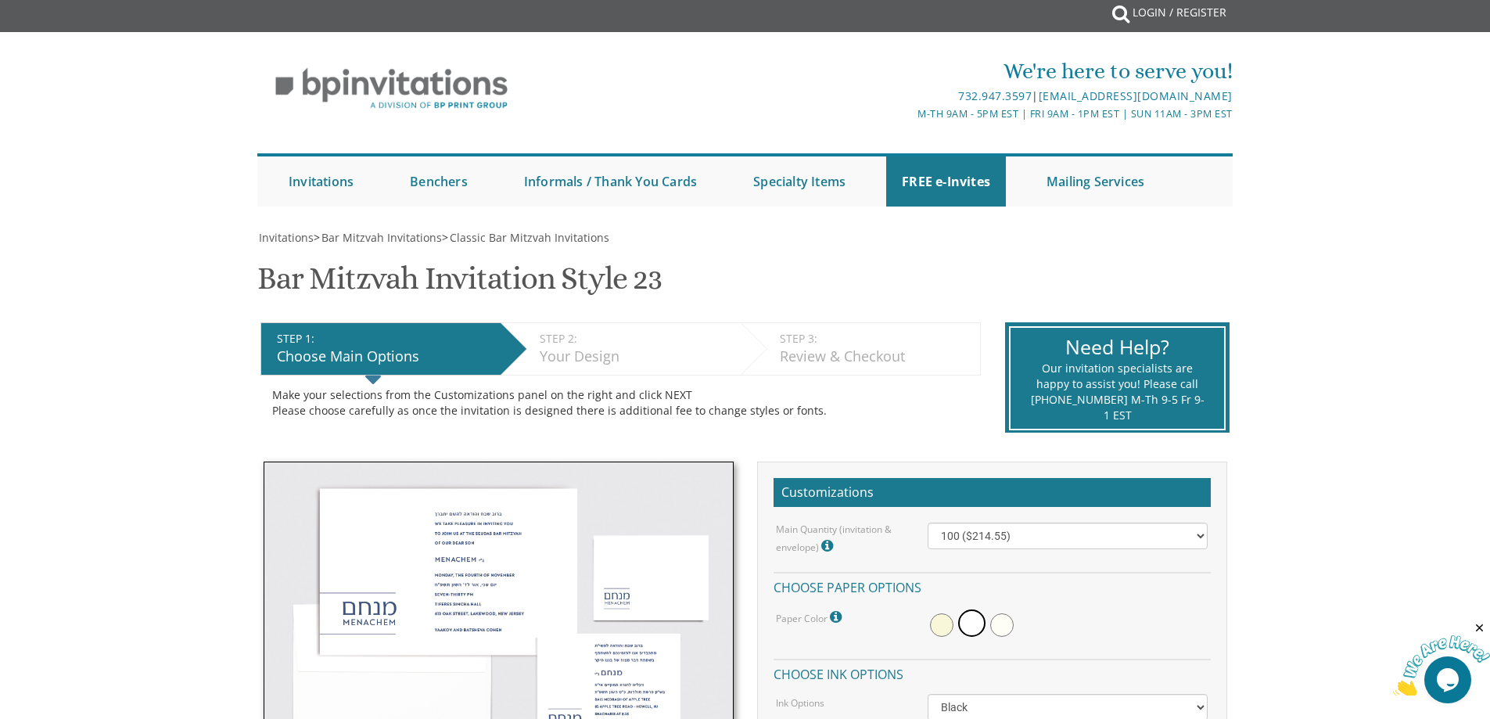
scroll to position [0, 0]
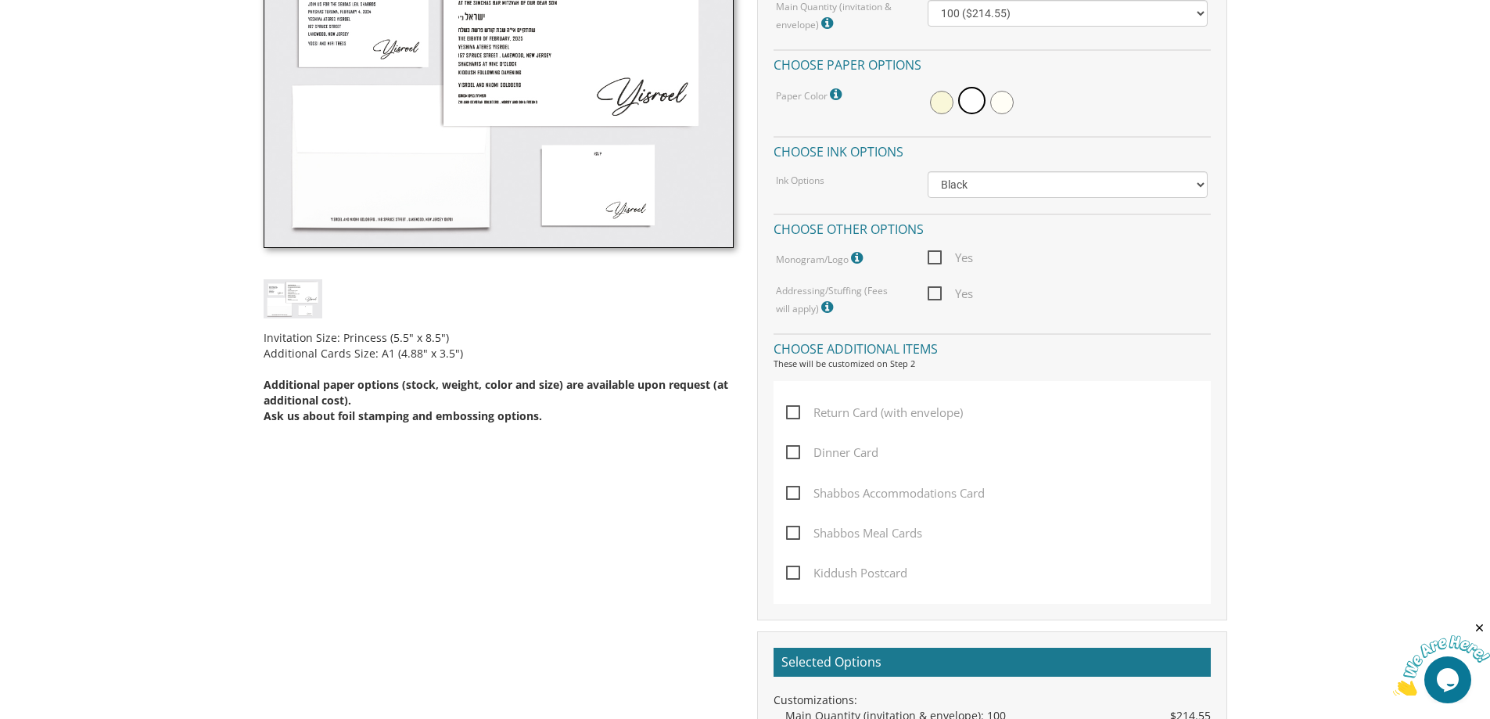
scroll to position [469, 0]
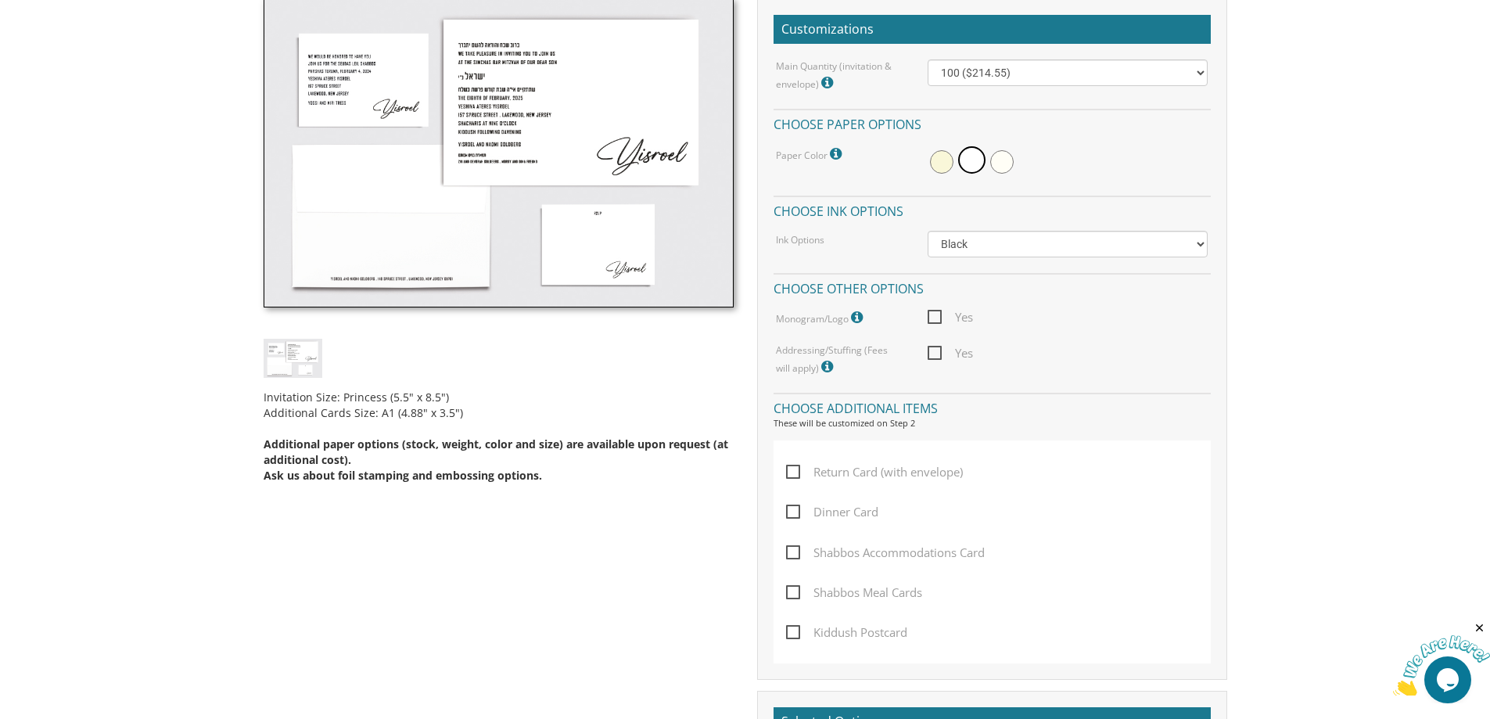
drag, startPoint x: 1161, startPoint y: 2, endPoint x: 1352, endPoint y: 343, distance: 390.7
click at [1352, 343] on body "My Cart {{shoppingcart.totalQuantityDisplay}} Total: {{shoppingcart.subtotal}} …" at bounding box center [745, 545] width 1490 height 2029
